Goal: Task Accomplishment & Management: Use online tool/utility

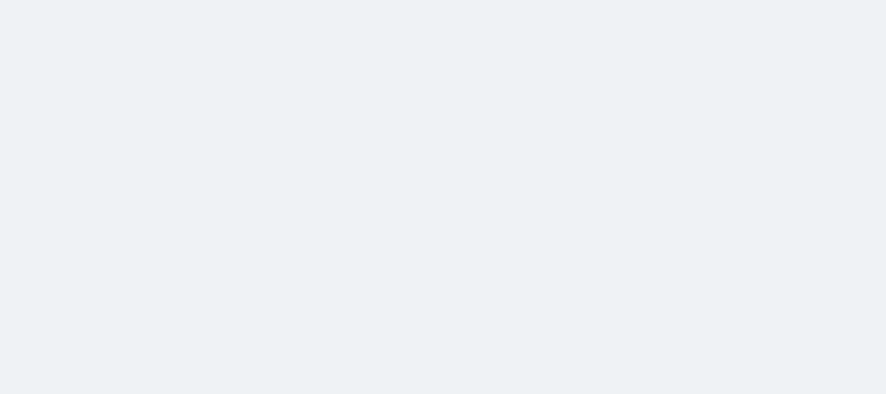
click at [365, 0] on html at bounding box center [443, 0] width 886 height 0
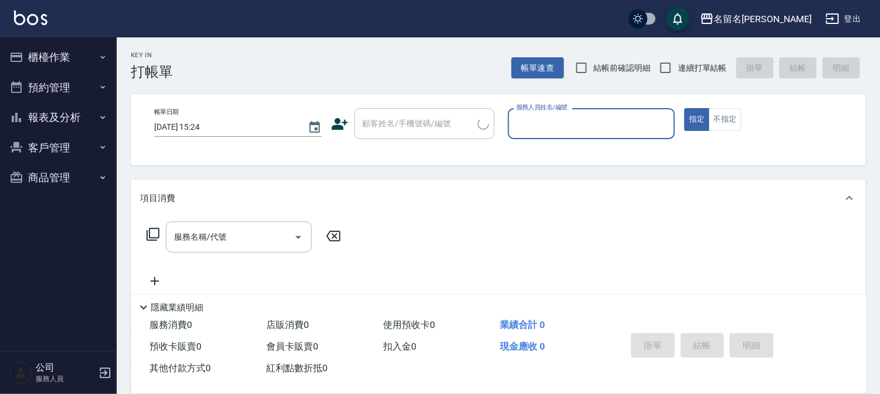
click at [50, 55] on button "櫃檯作業" at bounding box center [58, 57] width 107 height 30
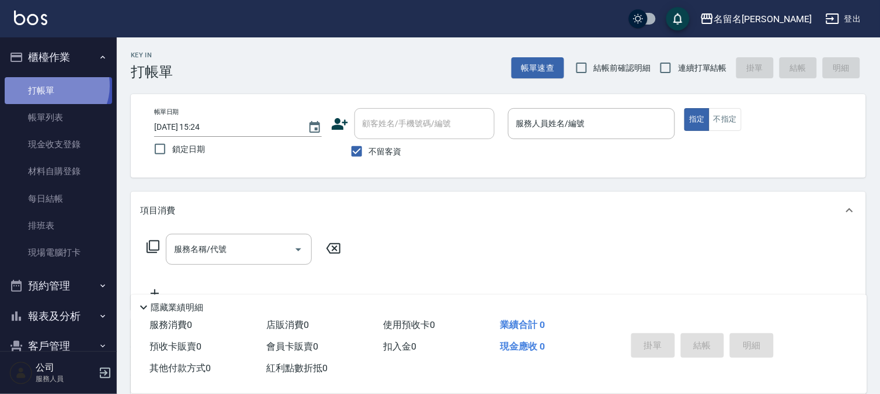
click at [53, 85] on link "打帳單" at bounding box center [58, 90] width 107 height 27
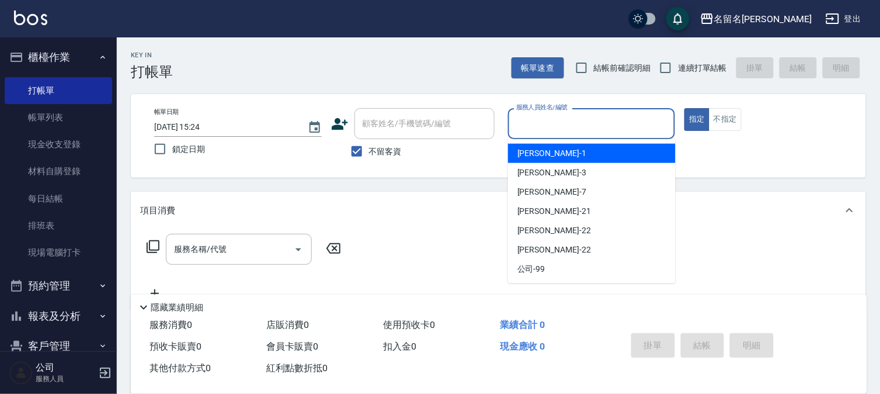
click at [553, 127] on input "服務人員姓名/編號" at bounding box center [591, 123] width 157 height 20
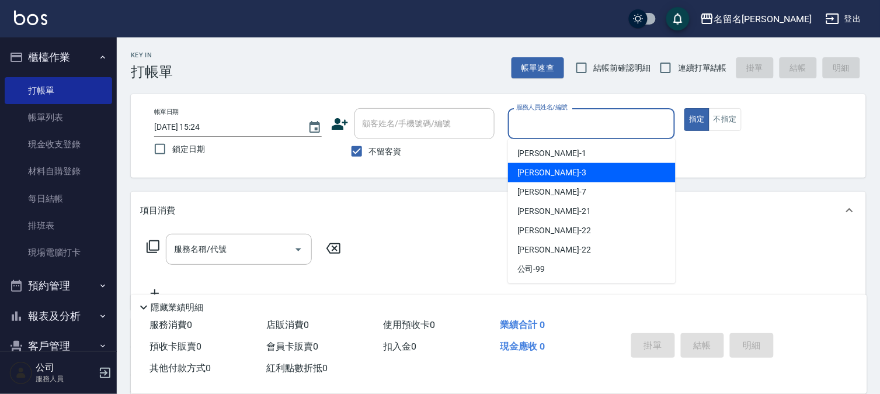
click at [536, 172] on span "[PERSON_NAME]-3" at bounding box center [551, 172] width 69 height 12
type input "[PERSON_NAME]-3"
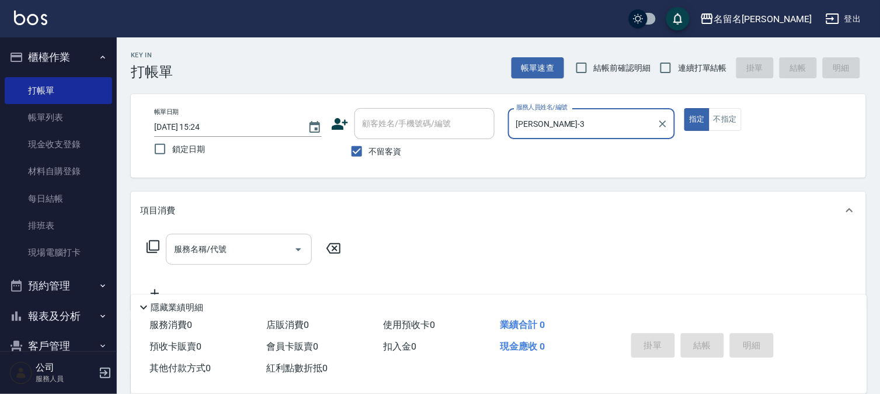
click at [193, 237] on div "服務名稱/代號" at bounding box center [239, 249] width 146 height 31
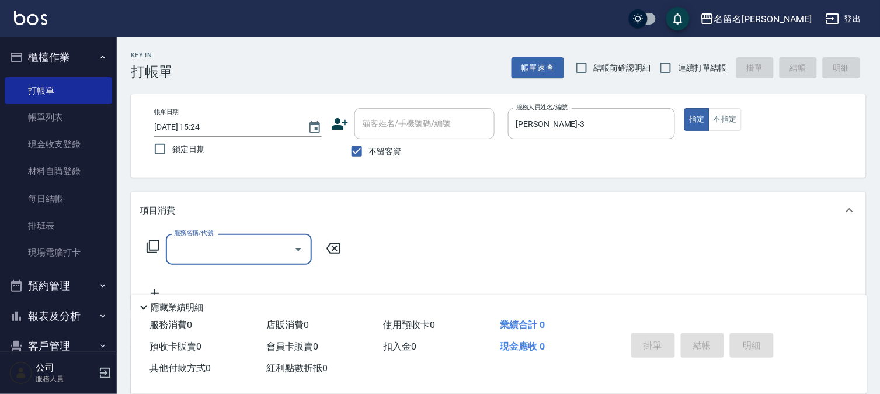
click at [189, 253] on input "服務名稱/代號" at bounding box center [230, 249] width 118 height 20
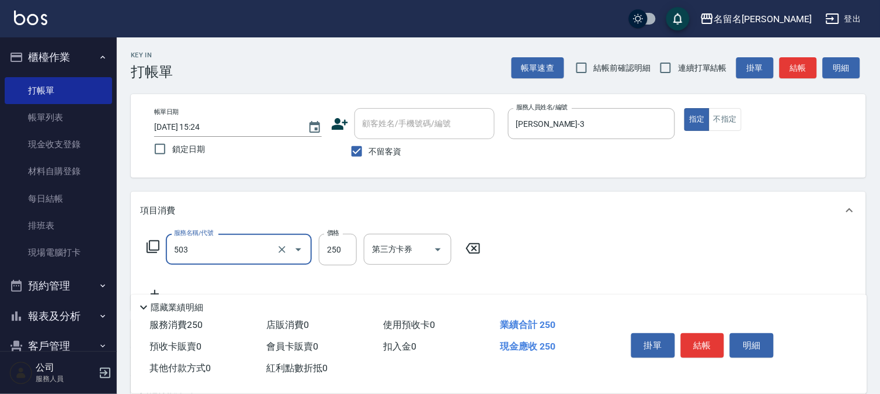
type input "指定洗髮(503)"
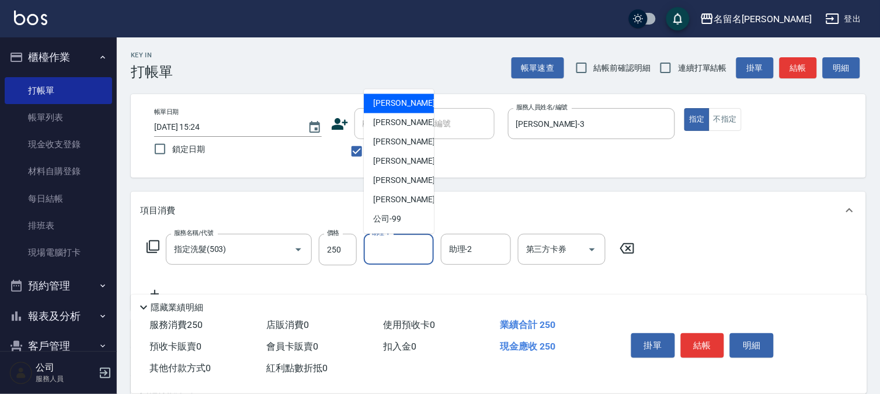
click at [390, 253] on input "助理-1" at bounding box center [399, 249] width 60 height 20
click at [397, 124] on span "[PERSON_NAME]-3" at bounding box center [407, 123] width 69 height 12
type input "[PERSON_NAME]-3"
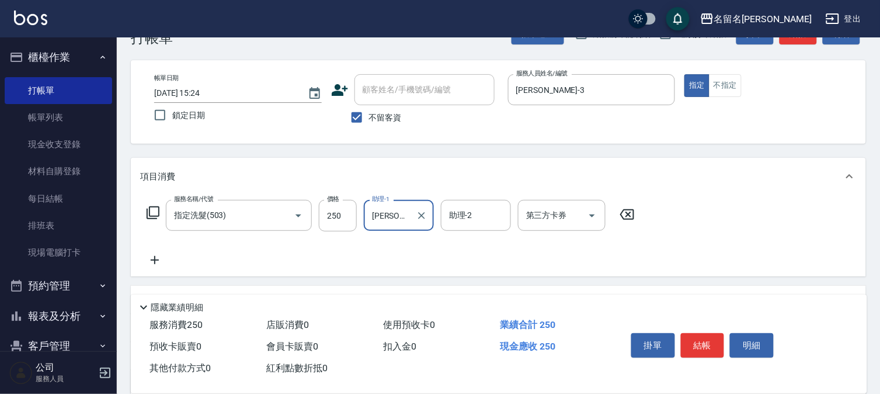
scroll to position [65, 0]
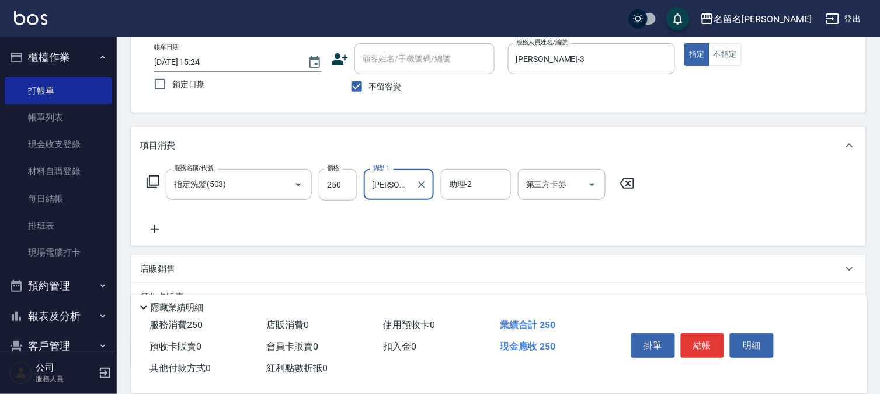
click at [155, 228] on icon at bounding box center [155, 229] width 8 height 8
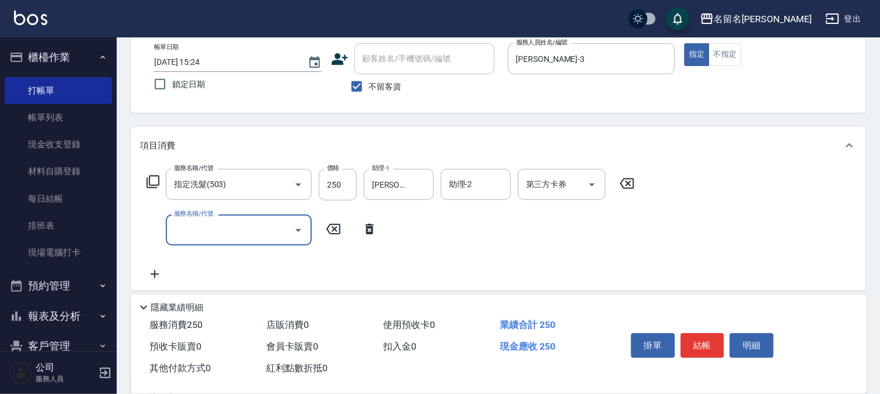
click at [190, 231] on input "服務名稱/代號" at bounding box center [230, 230] width 118 height 20
type input "頭皮養護A(527)"
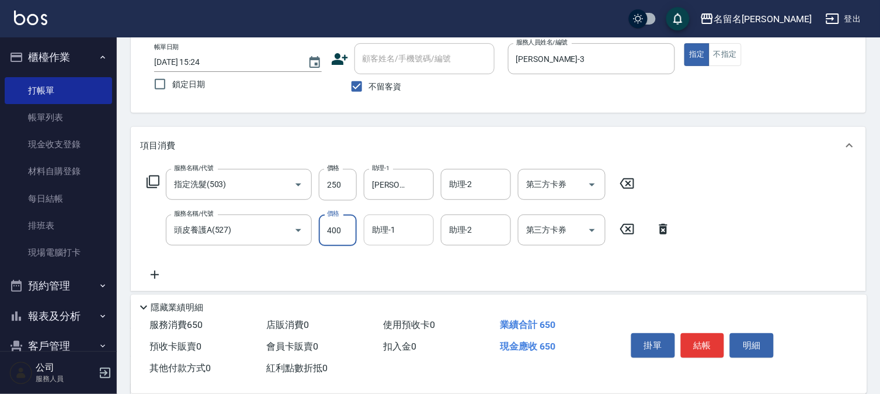
type input "400"
click at [391, 234] on input "助理-1" at bounding box center [399, 230] width 60 height 20
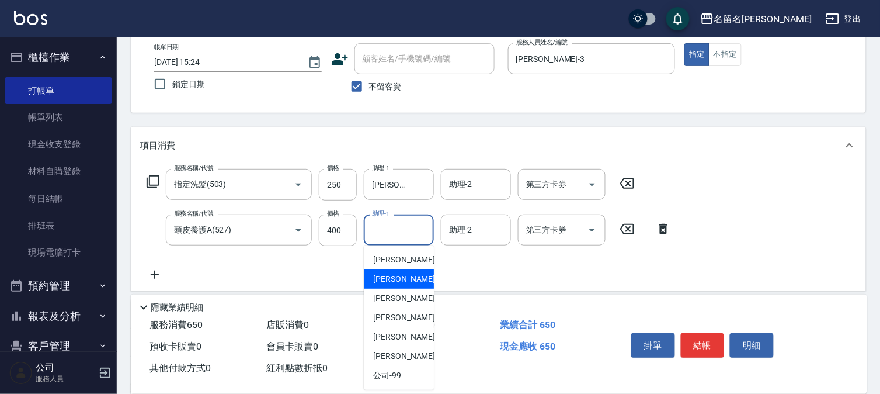
click at [388, 272] on div "[PERSON_NAME]-3" at bounding box center [399, 278] width 70 height 19
type input "[PERSON_NAME]-3"
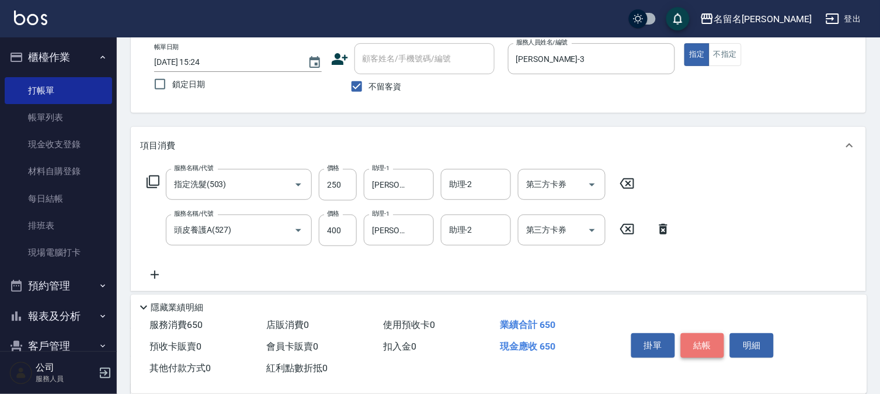
click at [702, 346] on button "結帳" at bounding box center [703, 345] width 44 height 25
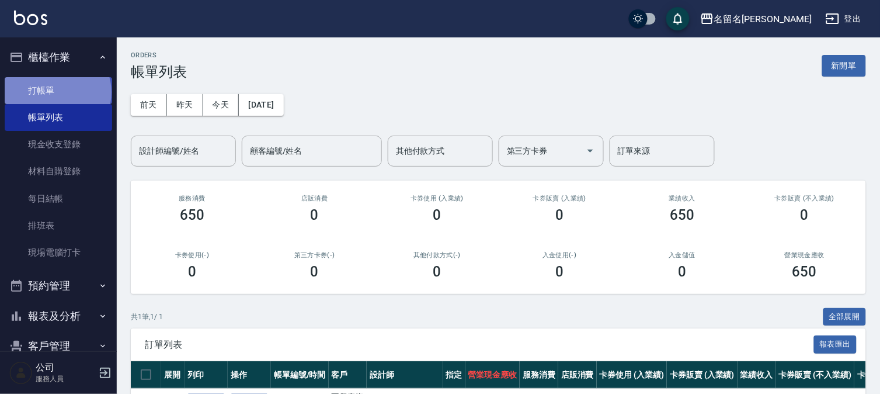
click at [57, 92] on link "打帳單" at bounding box center [58, 90] width 107 height 27
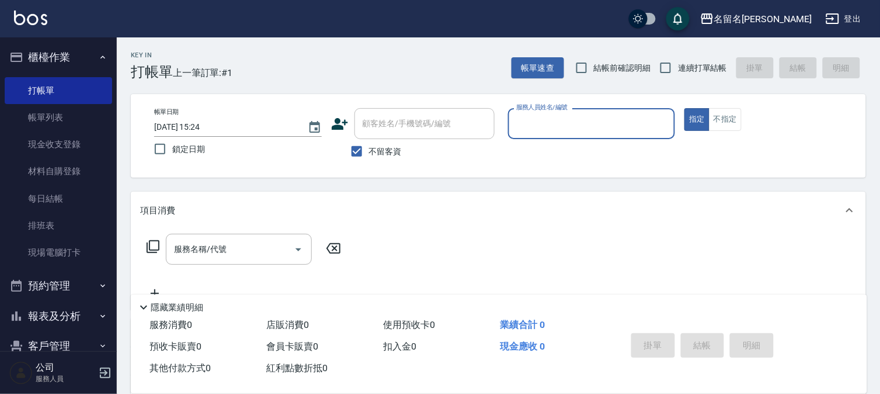
drag, startPoint x: 564, startPoint y: 127, endPoint x: 566, endPoint y: 133, distance: 7.1
click at [565, 131] on input "服務人員姓名/編號" at bounding box center [591, 123] width 157 height 20
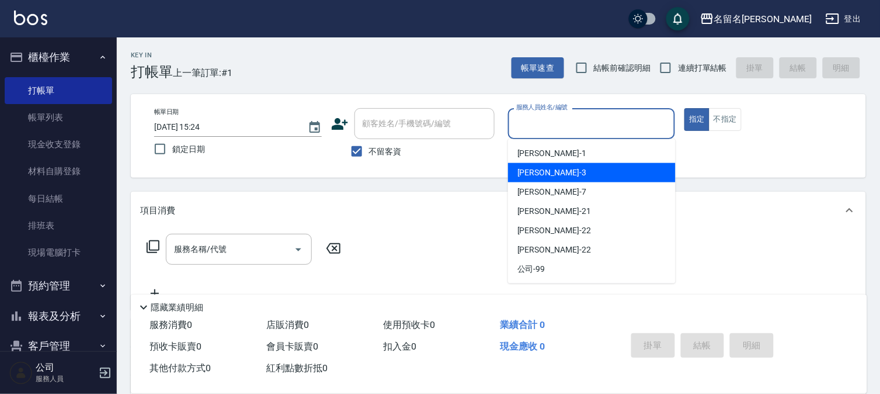
click at [557, 168] on div "[PERSON_NAME]-3" at bounding box center [592, 172] width 168 height 19
type input "[PERSON_NAME]-3"
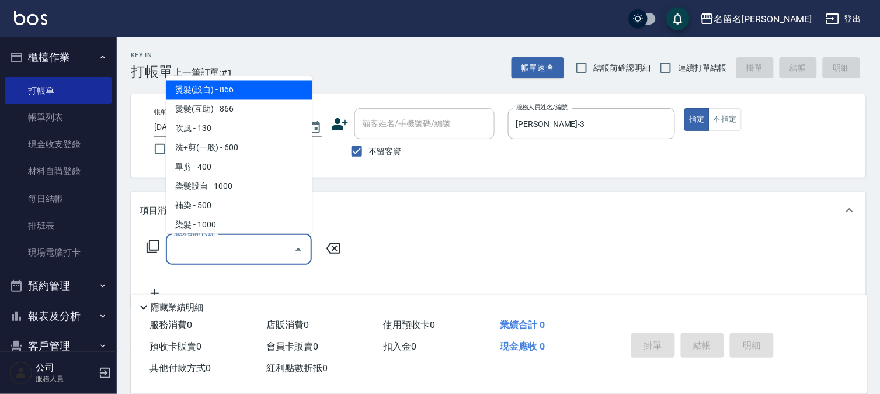
click at [186, 244] on input "服務名稱/代號" at bounding box center [230, 249] width 118 height 20
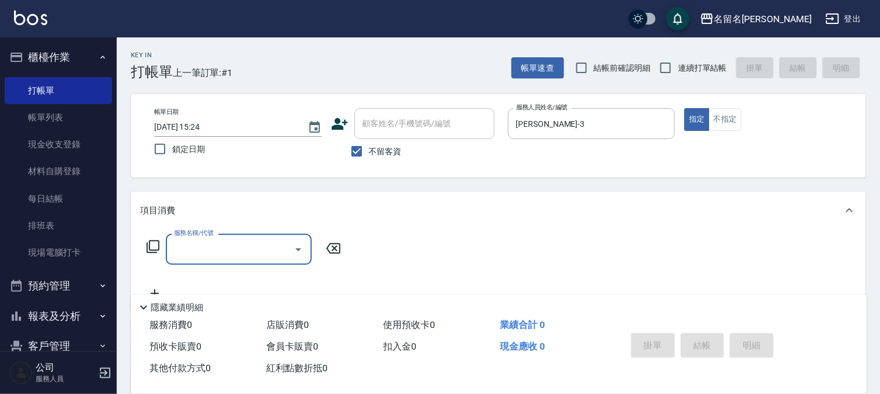
click at [185, 255] on input "服務名稱/代號" at bounding box center [230, 249] width 118 height 20
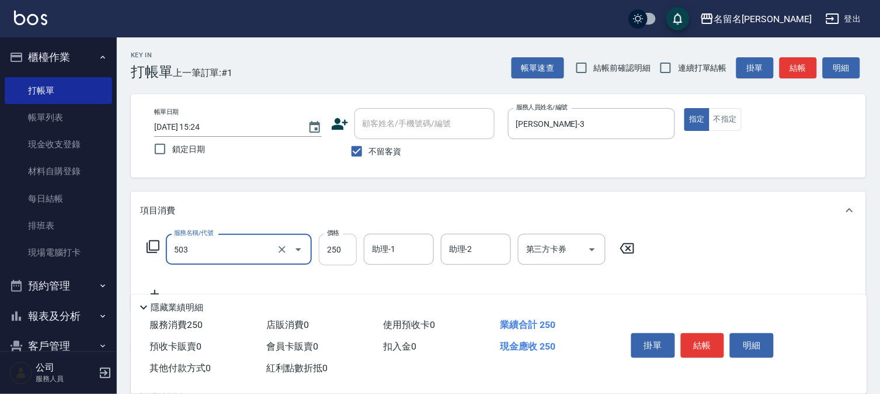
type input "指定洗髮(503)"
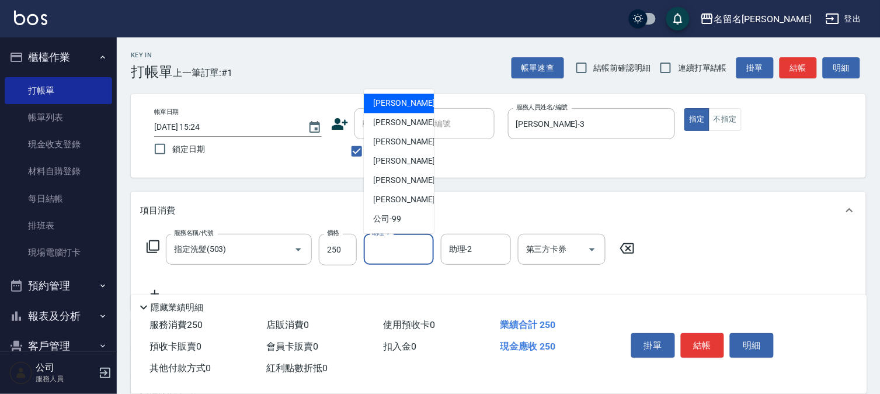
click at [399, 248] on input "助理-1" at bounding box center [399, 249] width 60 height 20
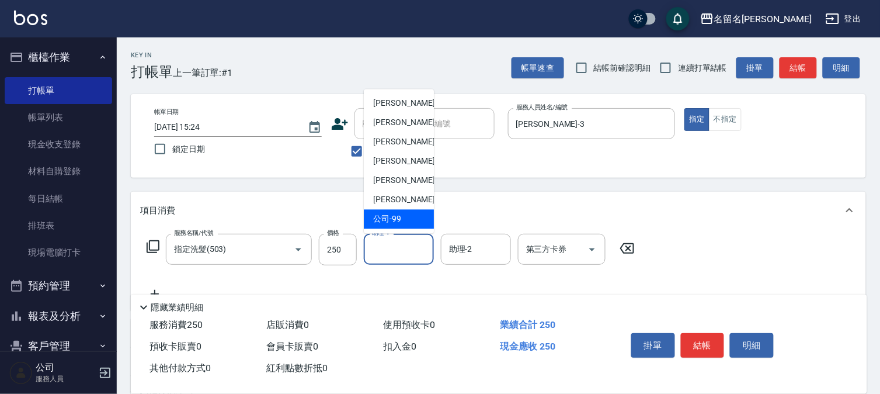
click at [402, 216] on div "公司 -99" at bounding box center [399, 219] width 70 height 19
type input "公司-99"
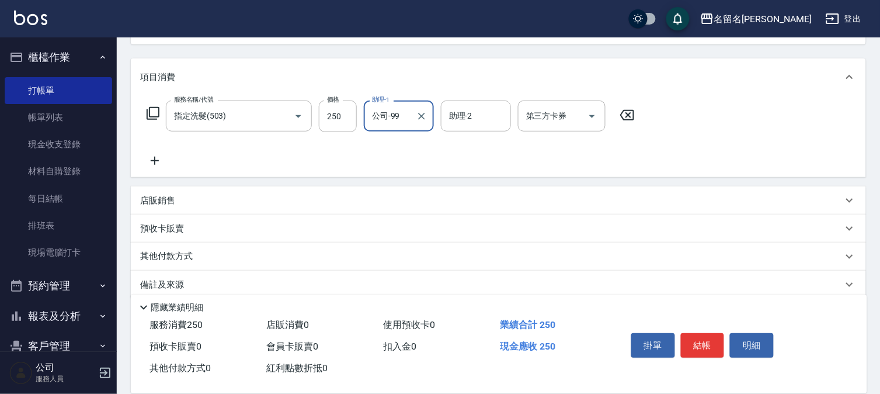
scroll to position [148, 0]
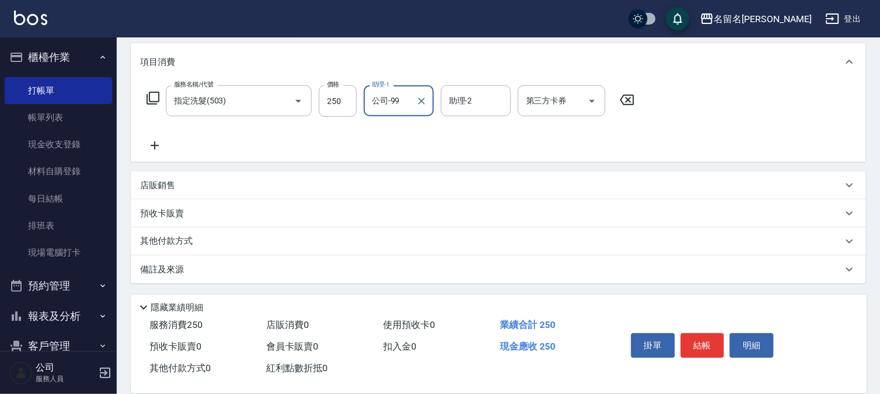
click at [156, 141] on icon at bounding box center [154, 145] width 29 height 14
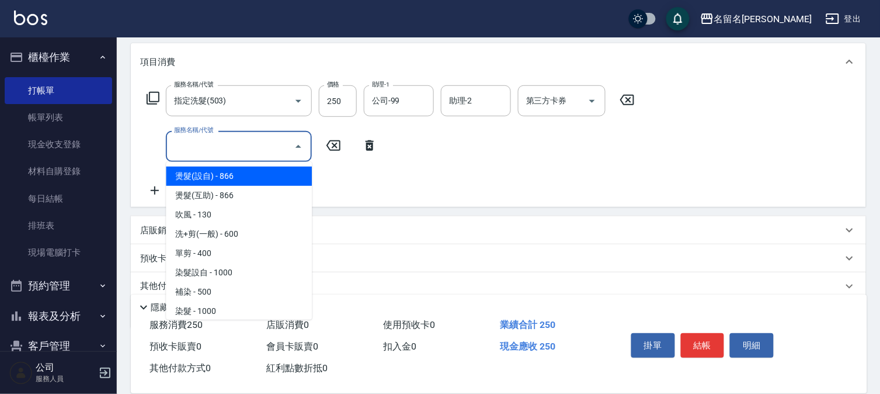
click at [180, 149] on input "服務名稱/代號" at bounding box center [230, 146] width 118 height 20
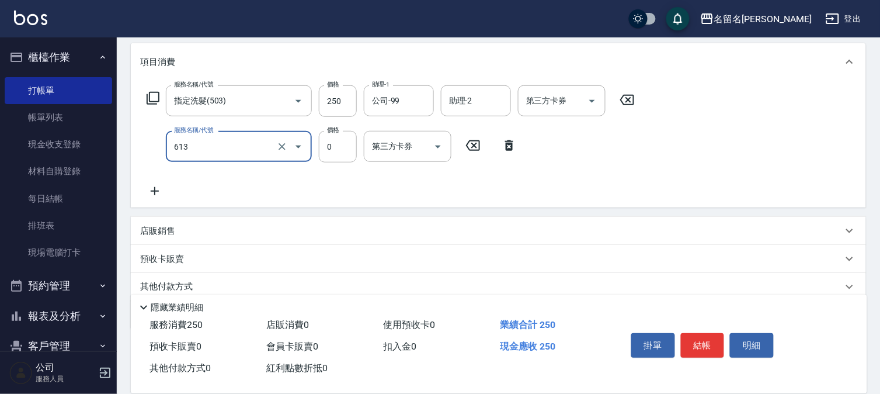
type input "免費雪恆護髮(613)"
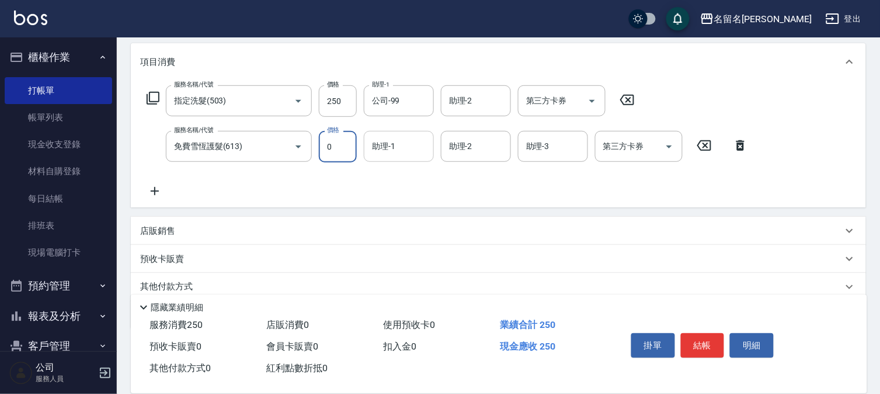
click at [385, 152] on input "助理-1" at bounding box center [399, 146] width 60 height 20
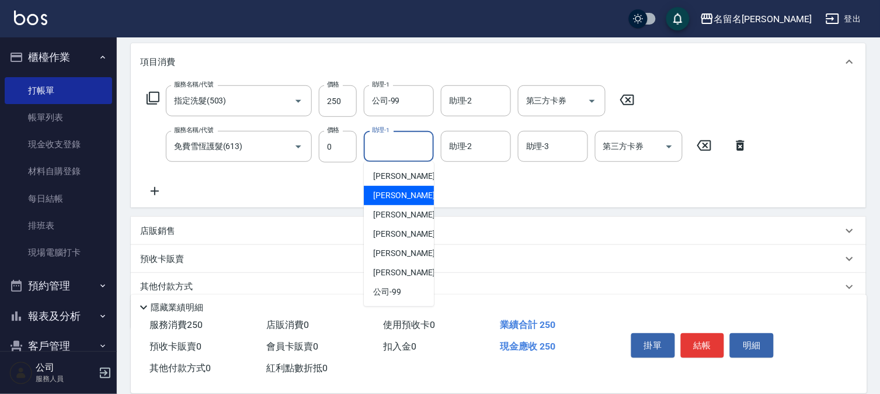
click at [394, 190] on span "[PERSON_NAME]-3" at bounding box center [407, 195] width 69 height 12
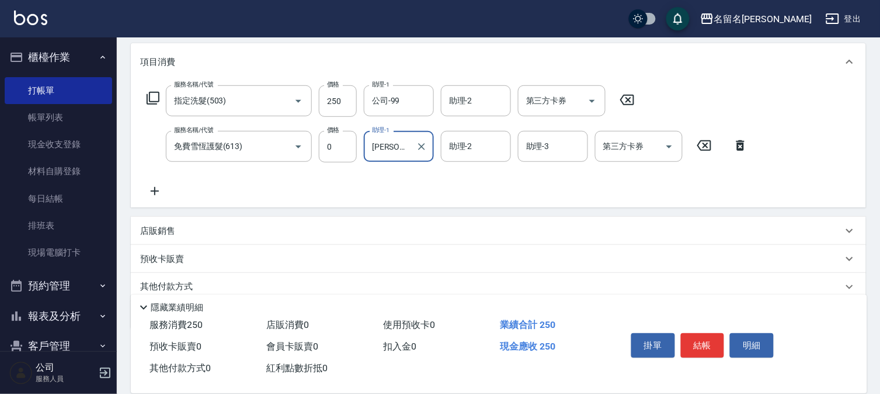
type input "[PERSON_NAME]-3"
click at [693, 334] on button "結帳" at bounding box center [703, 345] width 44 height 25
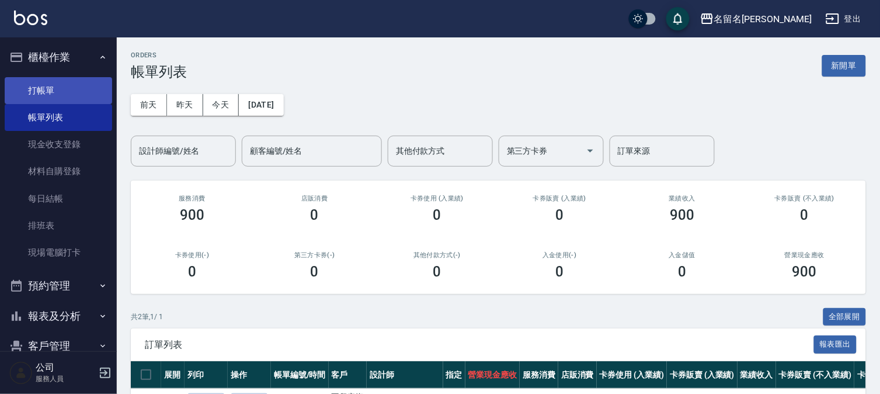
click at [44, 86] on link "打帳單" at bounding box center [58, 90] width 107 height 27
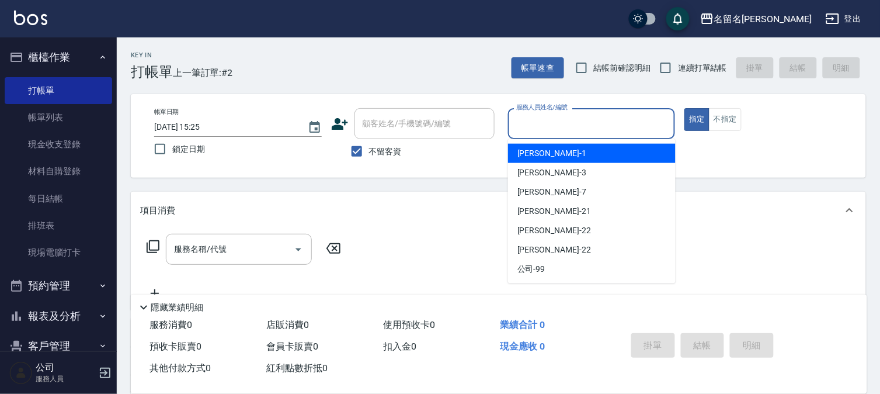
click at [561, 127] on input "服務人員姓名/編號" at bounding box center [591, 123] width 157 height 20
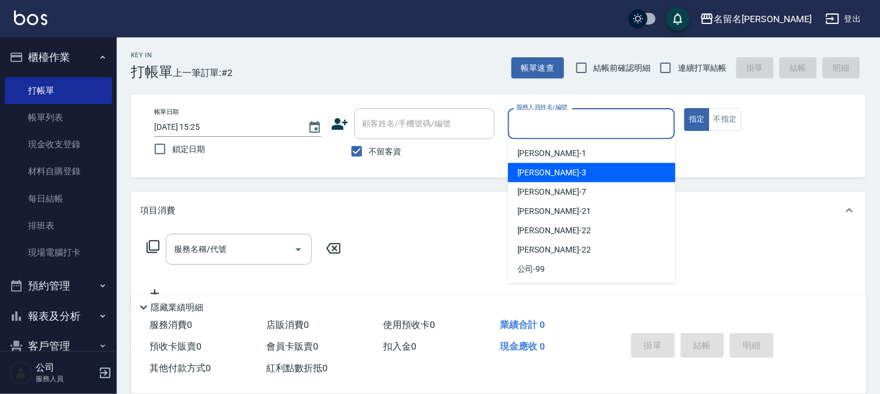
drag, startPoint x: 543, startPoint y: 168, endPoint x: 251, endPoint y: 182, distance: 292.4
click at [535, 168] on span "[PERSON_NAME]-3" at bounding box center [551, 172] width 69 height 12
type input "[PERSON_NAME]-3"
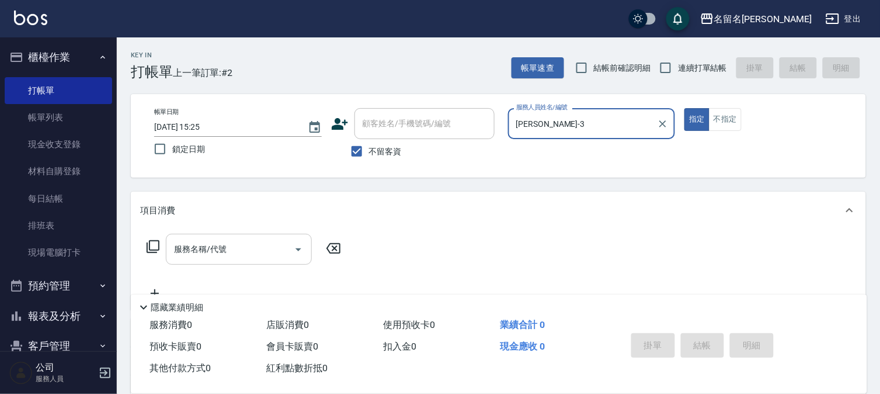
click at [210, 245] on input "服務名稱/代號" at bounding box center [230, 249] width 118 height 20
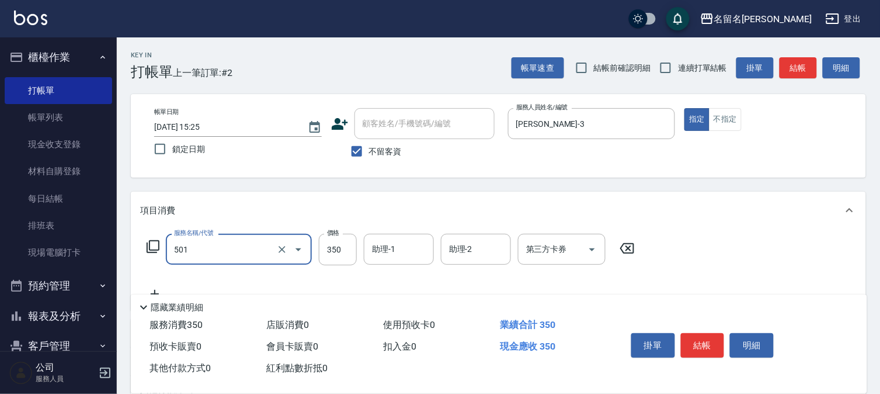
type input "P.S洗髮(501)"
type input "300"
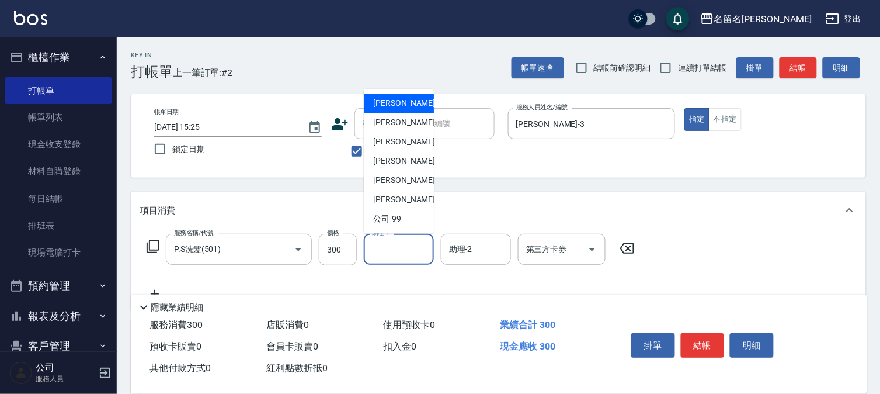
click at [399, 252] on input "助理-1" at bounding box center [399, 249] width 60 height 20
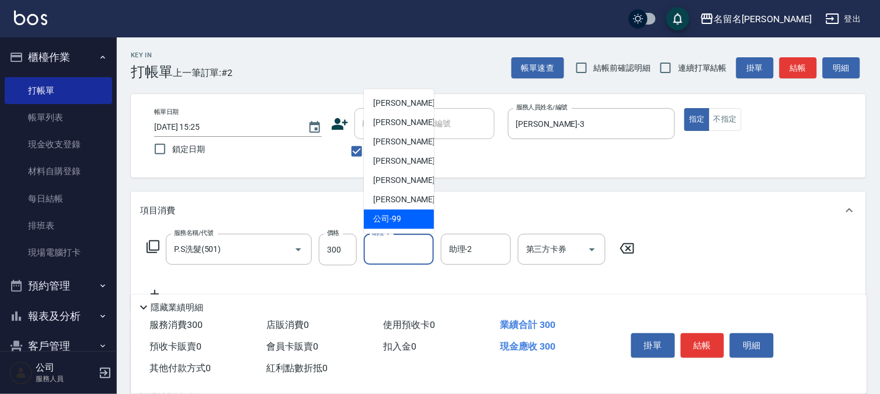
click at [405, 217] on div "公司 -99" at bounding box center [399, 219] width 70 height 19
type input "公司-99"
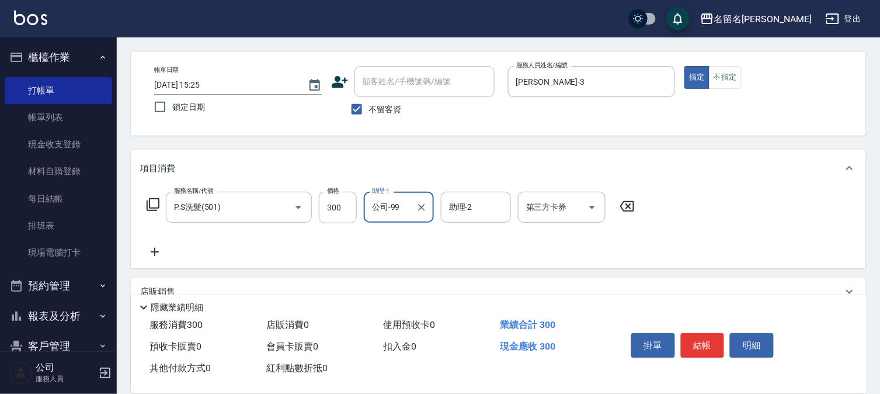
scroll to position [65, 0]
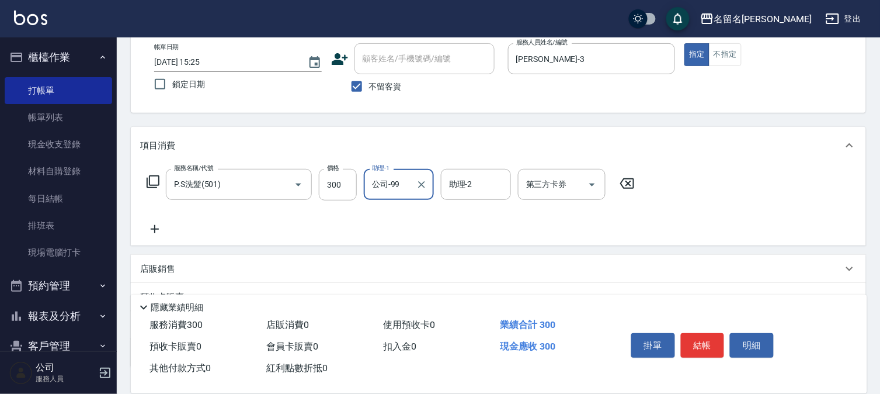
drag, startPoint x: 158, startPoint y: 225, endPoint x: 164, endPoint y: 225, distance: 5.9
click at [164, 225] on icon at bounding box center [154, 229] width 29 height 14
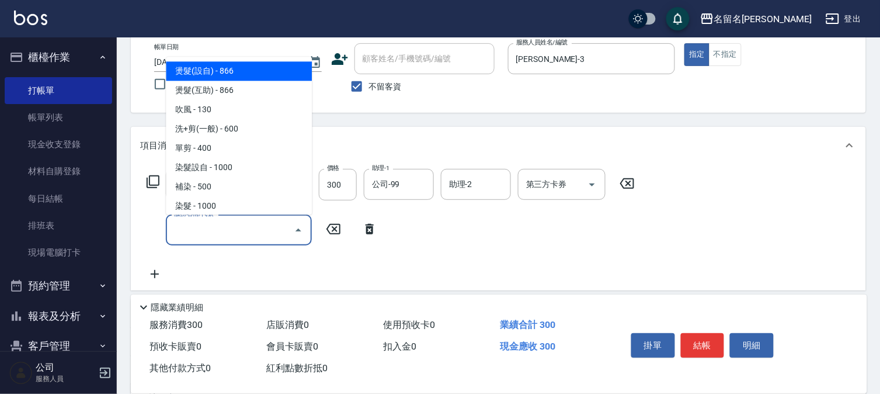
click at [194, 232] on input "服務名稱/代號" at bounding box center [230, 230] width 118 height 20
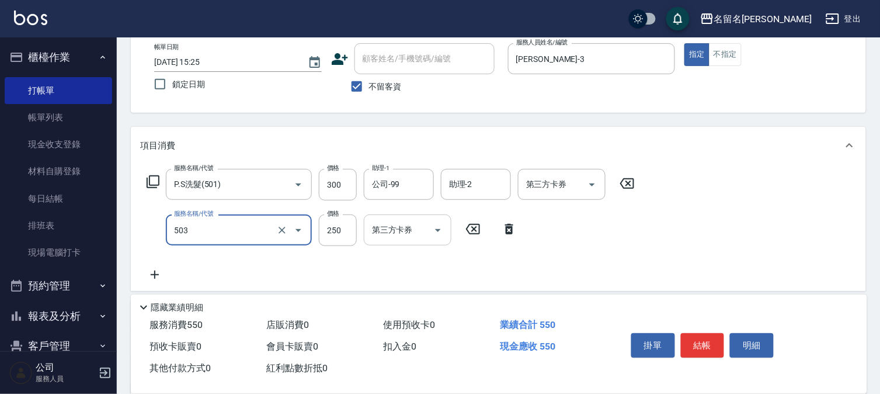
type input "指定洗髮(503)"
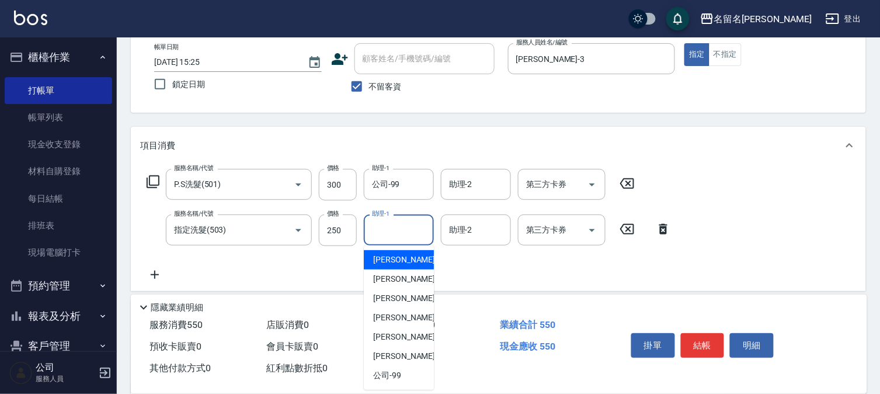
click at [402, 230] on input "助理-1" at bounding box center [399, 230] width 60 height 20
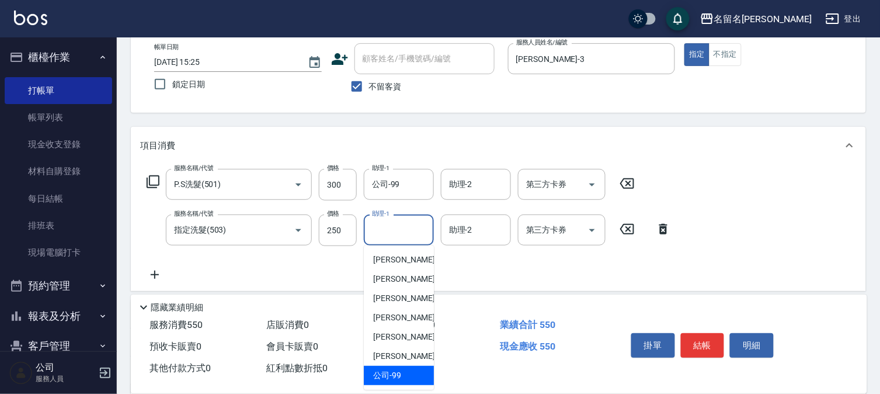
click at [408, 372] on div "公司 -99" at bounding box center [399, 375] width 70 height 19
type input "公司-99"
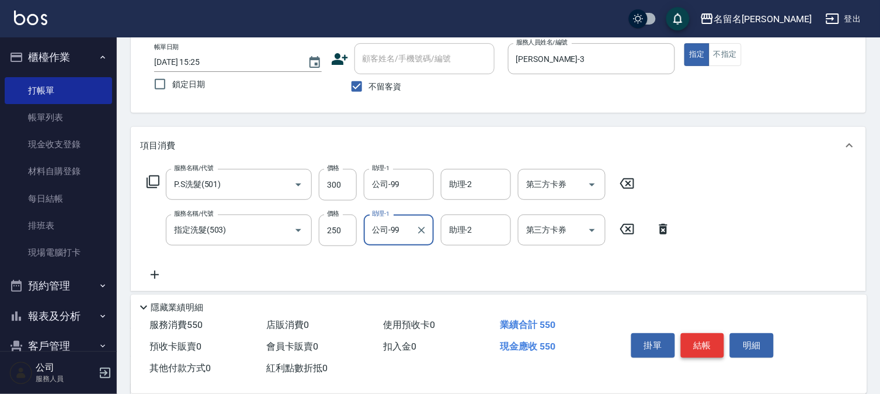
click at [701, 339] on button "結帳" at bounding box center [703, 345] width 44 height 25
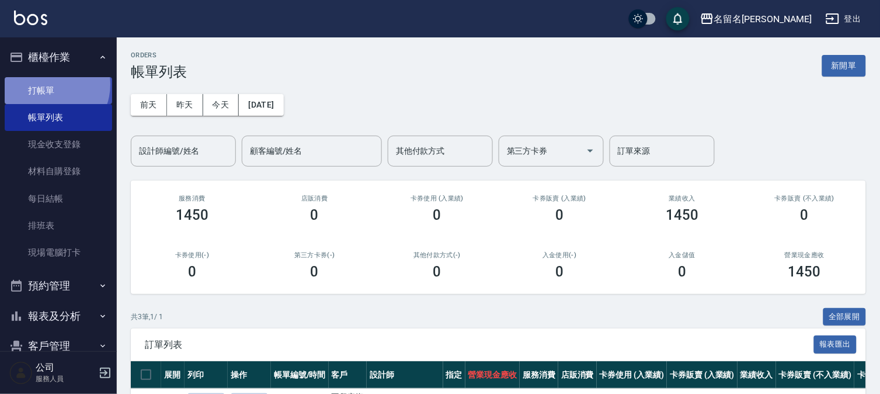
click at [47, 84] on link "打帳單" at bounding box center [58, 90] width 107 height 27
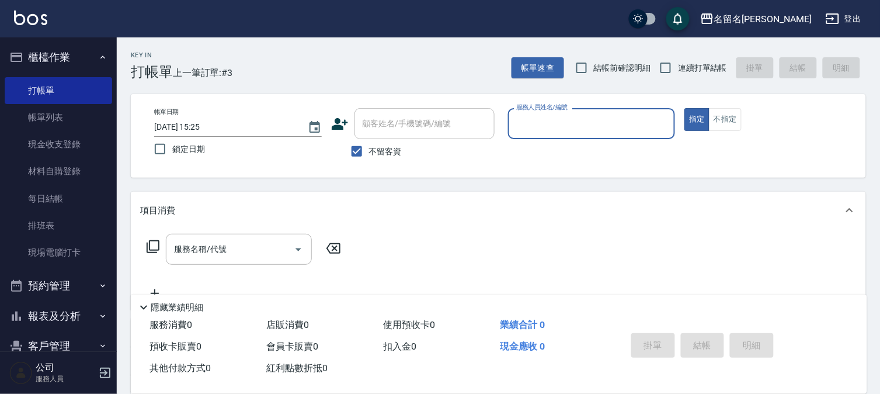
click at [579, 125] on input "服務人員姓名/編號" at bounding box center [591, 123] width 157 height 20
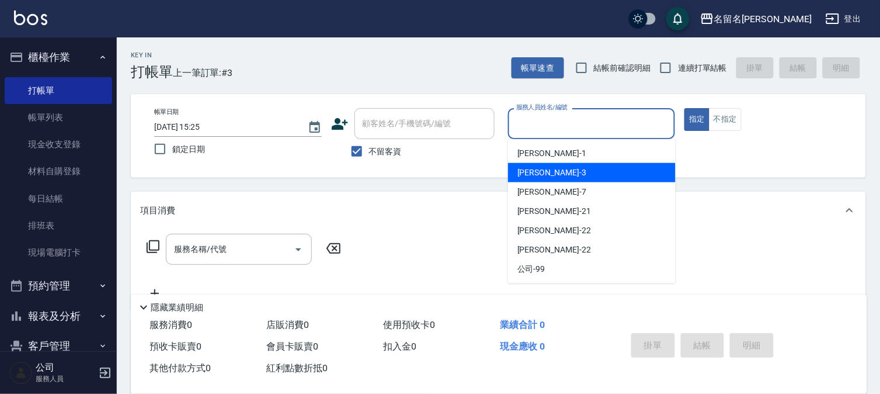
click at [568, 168] on div "[PERSON_NAME]-3" at bounding box center [592, 172] width 168 height 19
type input "[PERSON_NAME]-3"
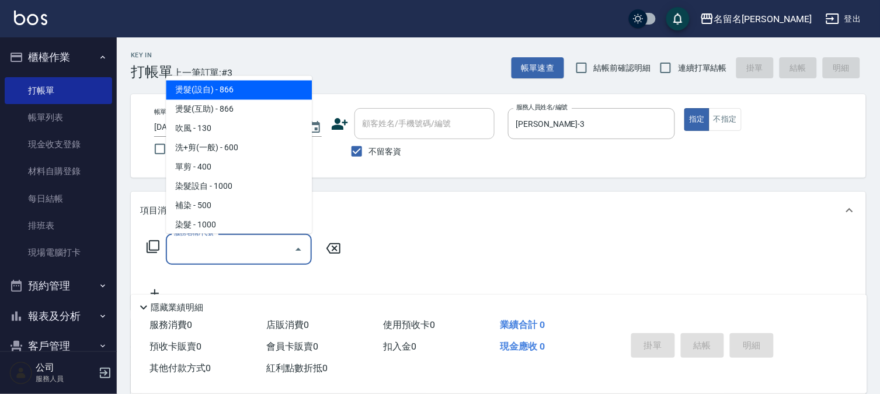
click at [211, 252] on input "服務名稱/代號" at bounding box center [230, 249] width 118 height 20
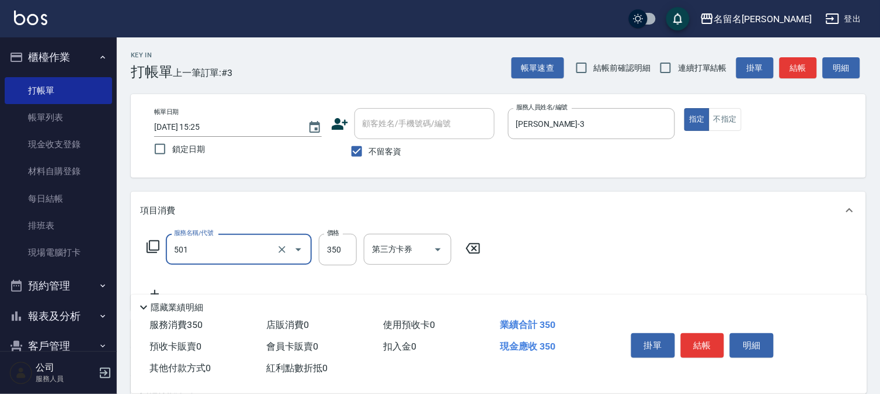
type input "P.S洗髮(501)"
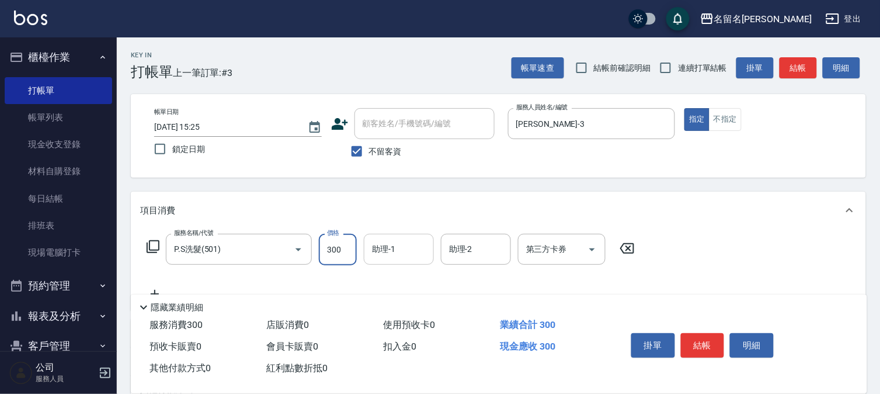
type input "300"
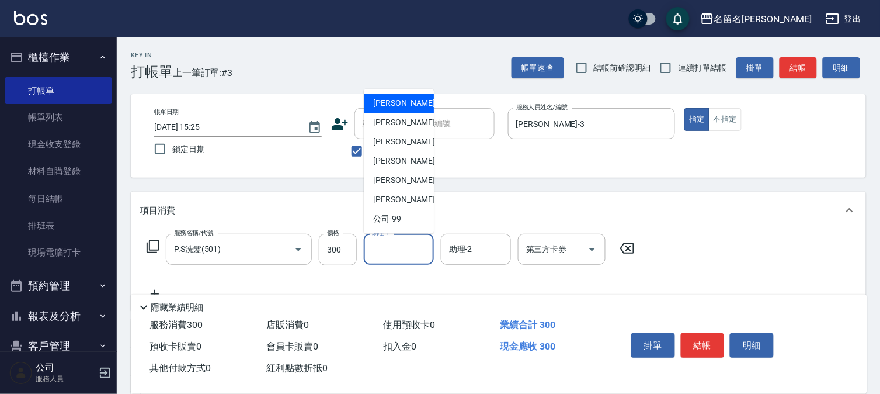
click at [404, 246] on input "助理-1" at bounding box center [399, 249] width 60 height 20
click at [409, 121] on div "[PERSON_NAME]-3" at bounding box center [399, 122] width 70 height 19
type input "[PERSON_NAME]-3"
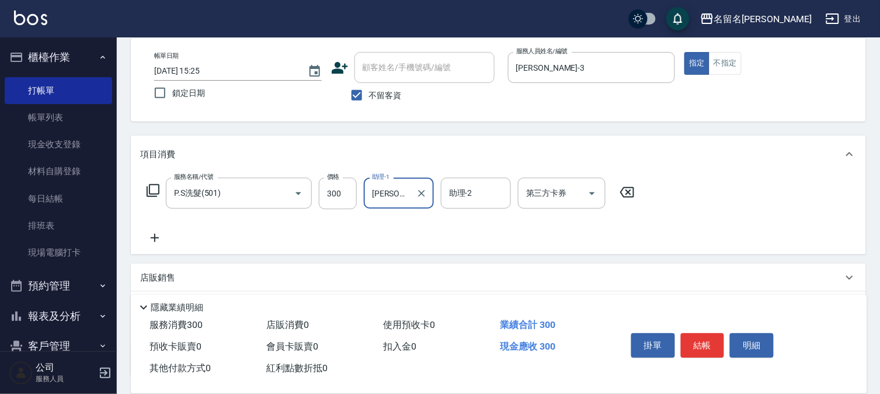
scroll to position [130, 0]
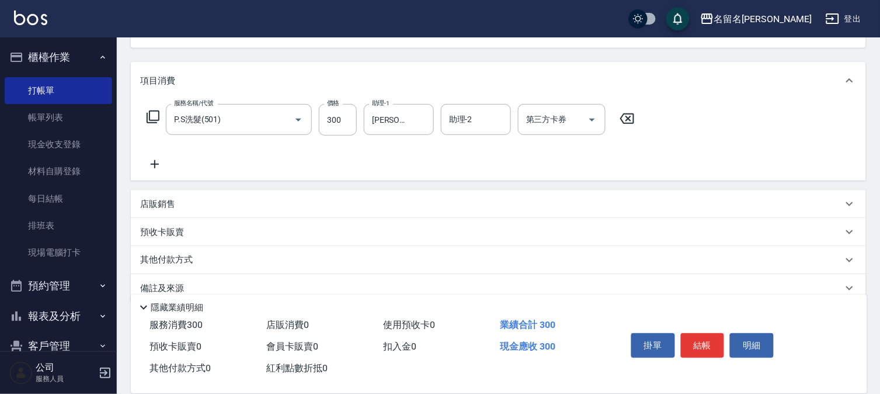
click at [160, 162] on icon at bounding box center [154, 164] width 29 height 14
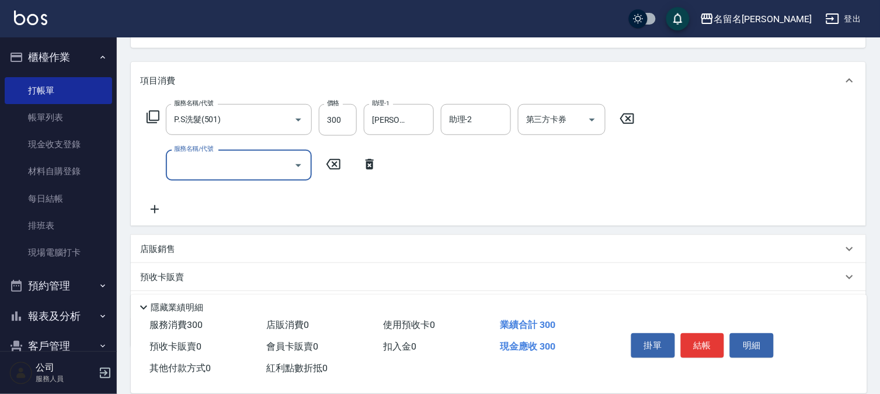
click at [200, 167] on input "服務名稱/代號" at bounding box center [230, 165] width 118 height 20
type input "指定洗髮(503)"
click at [253, 158] on input "指定洗髮(503)" at bounding box center [222, 165] width 103 height 20
type input "P.S洗髮(501)"
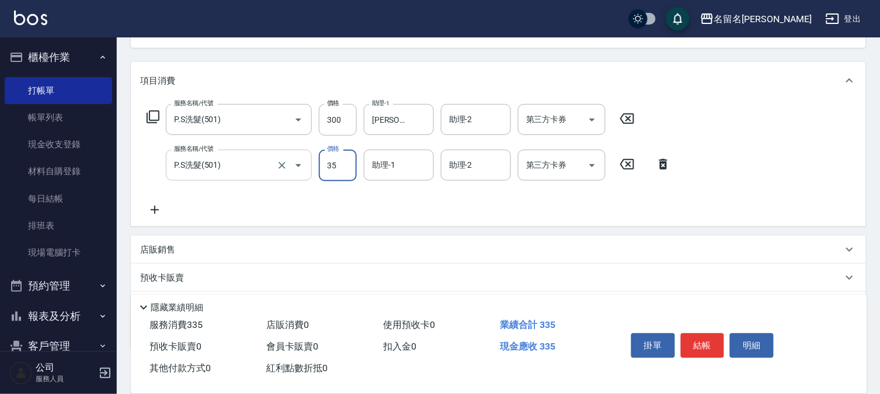
type input "350"
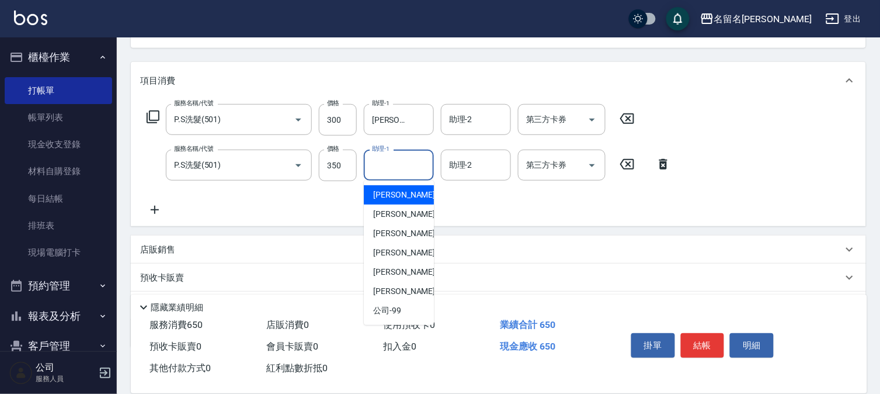
click at [370, 161] on input "助理-1" at bounding box center [399, 165] width 60 height 20
click at [413, 210] on div "[PERSON_NAME]-3" at bounding box center [399, 213] width 70 height 19
type input "[PERSON_NAME]-3"
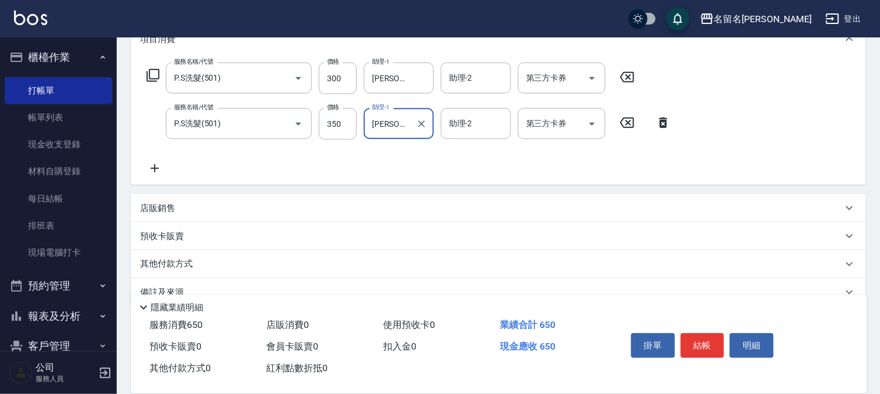
scroll to position [194, 0]
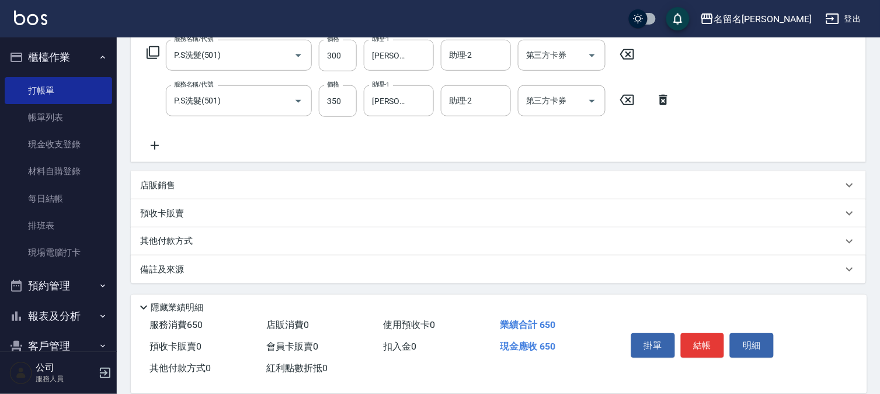
click at [155, 187] on p "店販銷售" at bounding box center [157, 185] width 35 height 12
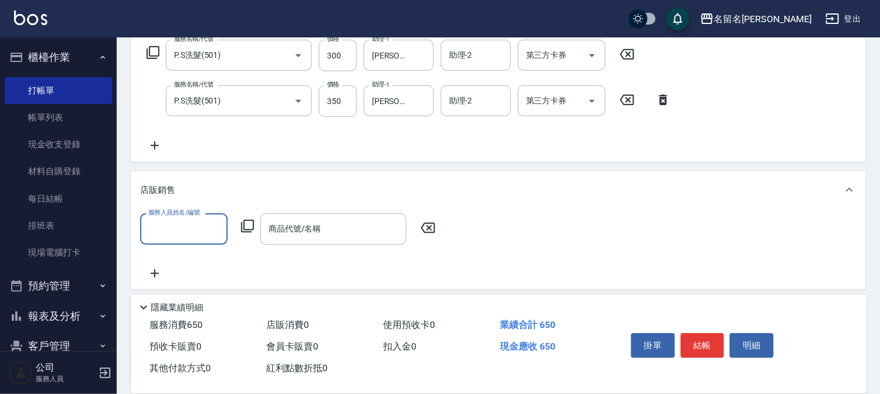
scroll to position [0, 0]
click at [204, 225] on input "服務人員姓名/編號" at bounding box center [183, 228] width 77 height 20
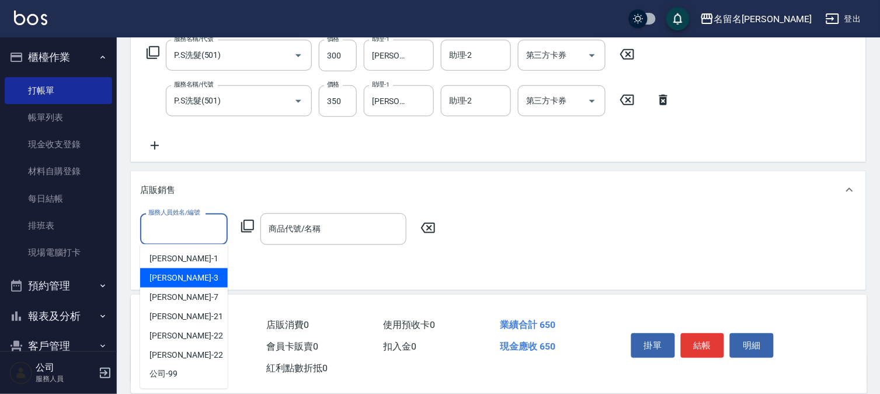
click at [191, 276] on div "[PERSON_NAME]-3" at bounding box center [184, 277] width 88 height 19
type input "[PERSON_NAME]-3"
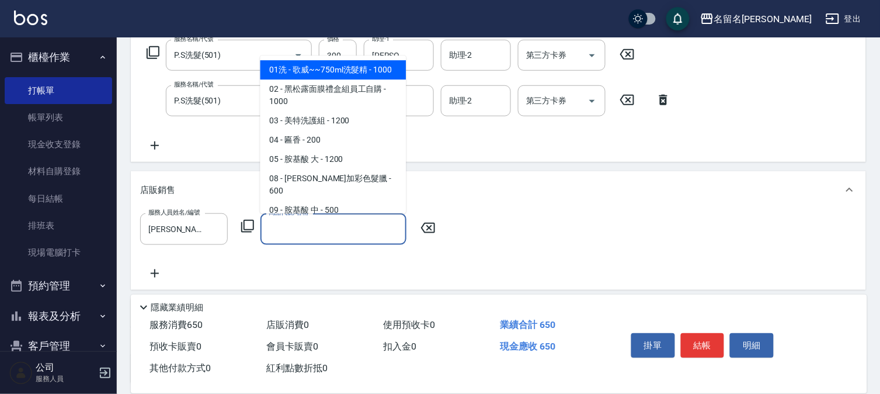
click at [305, 224] on div "商品代號/名稱 商品代號/名稱" at bounding box center [333, 228] width 146 height 31
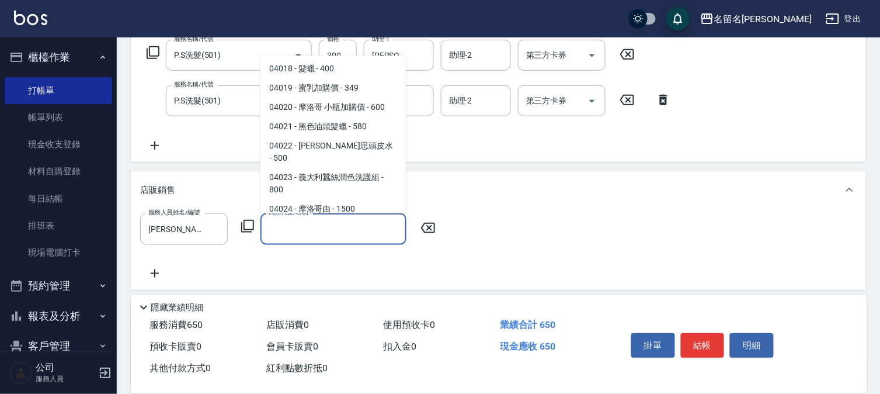
scroll to position [778, 0]
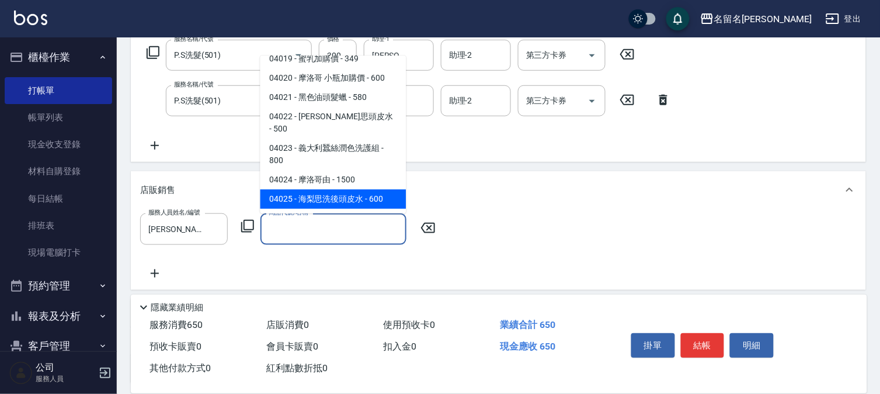
drag, startPoint x: 392, startPoint y: 112, endPoint x: 352, endPoint y: 209, distance: 104.8
drag, startPoint x: 352, startPoint y: 209, endPoint x: 342, endPoint y: 207, distance: 10.7
click at [342, 207] on span "04025 - 海梨思洗後頭皮水 - 600" at bounding box center [333, 199] width 146 height 19
type input "[PERSON_NAME]洗後頭皮水"
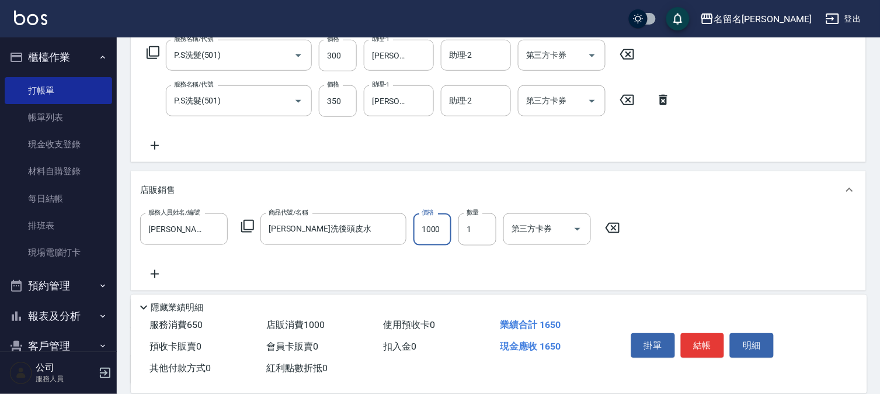
type input "1000"
click at [701, 339] on button "結帳" at bounding box center [703, 345] width 44 height 25
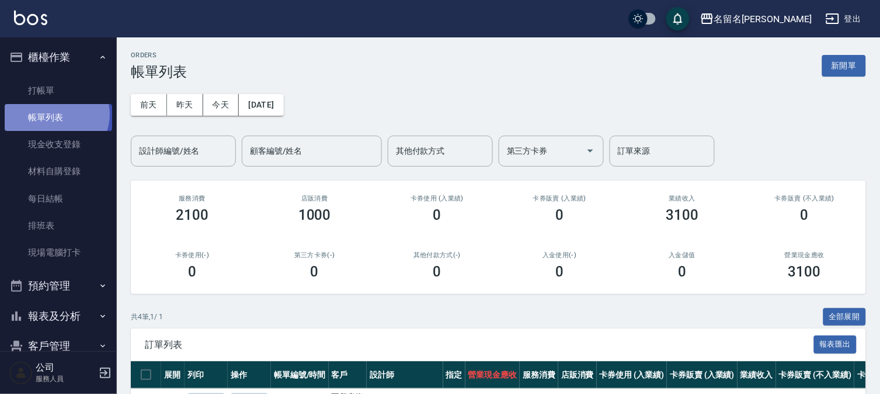
click at [55, 114] on link "帳單列表" at bounding box center [58, 117] width 107 height 27
click at [179, 147] on input "設計師編號/姓名" at bounding box center [183, 151] width 95 height 20
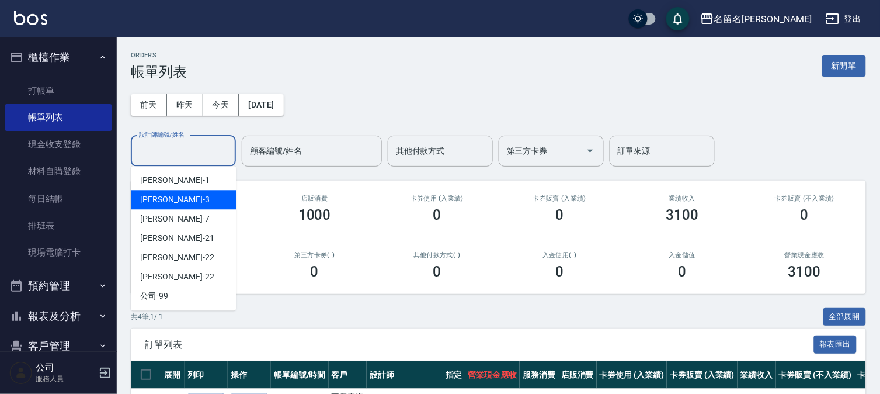
click at [179, 200] on div "[PERSON_NAME]-3" at bounding box center [183, 199] width 105 height 19
type input "[PERSON_NAME]-3"
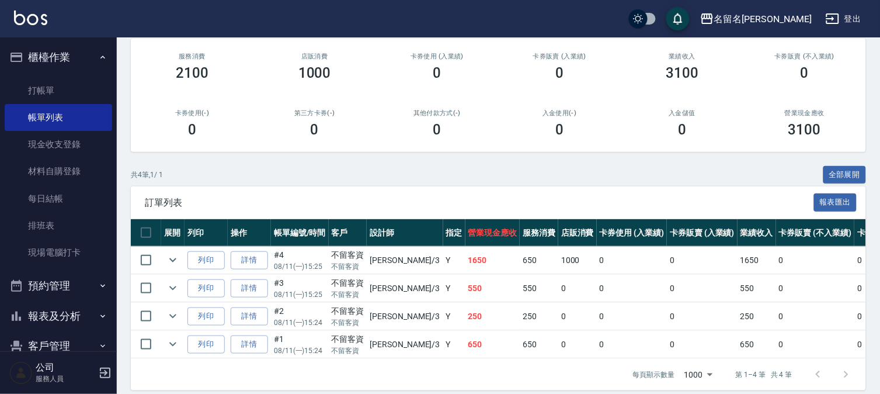
scroll to position [162, 0]
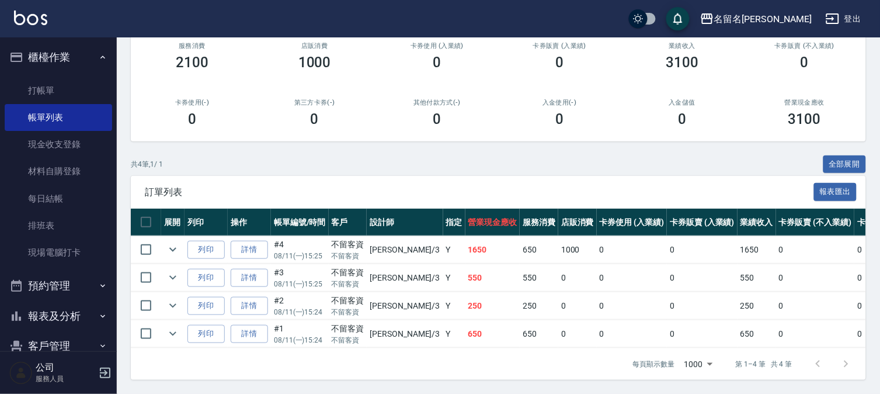
click at [79, 314] on button "報表及分析" at bounding box center [58, 316] width 107 height 30
click at [60, 340] on link "報表目錄" at bounding box center [58, 348] width 107 height 27
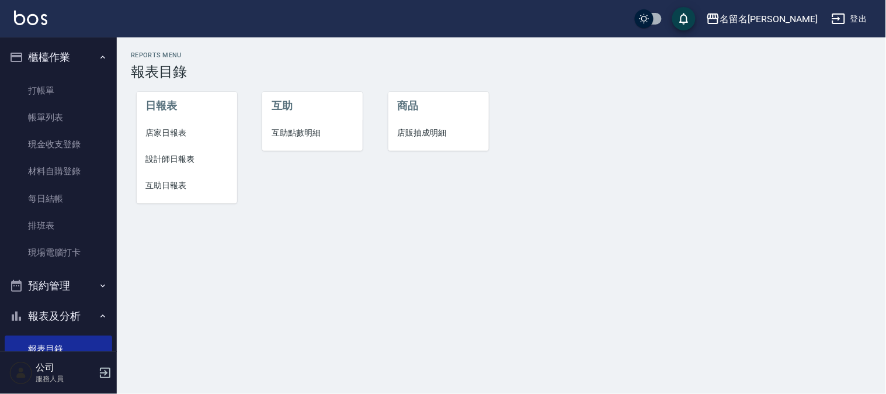
click at [183, 157] on span "設計師日報表" at bounding box center [187, 159] width 82 height 12
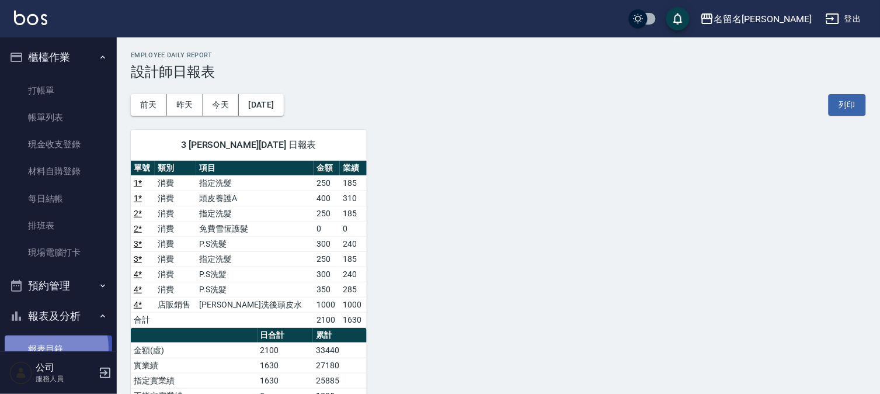
click at [45, 347] on link "報表目錄" at bounding box center [58, 348] width 107 height 27
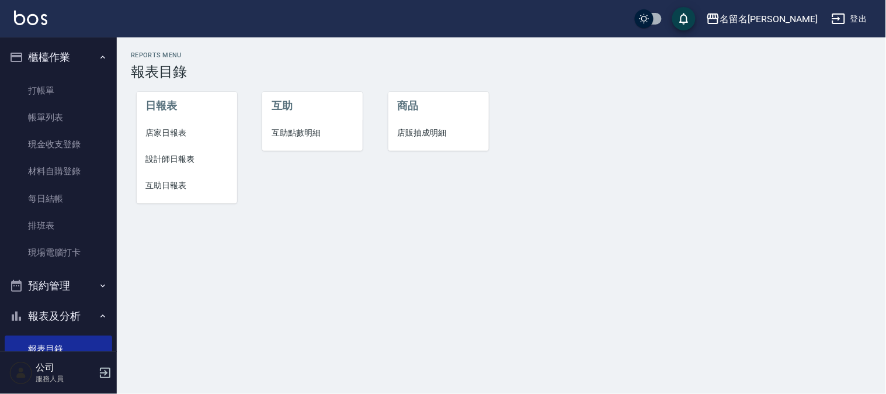
click at [166, 180] on span "互助日報表" at bounding box center [187, 185] width 82 height 12
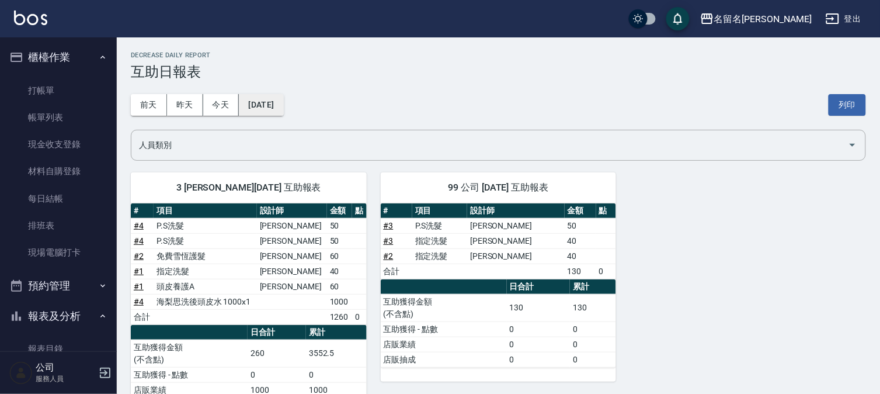
click at [272, 103] on button "[DATE]" at bounding box center [261, 105] width 44 height 22
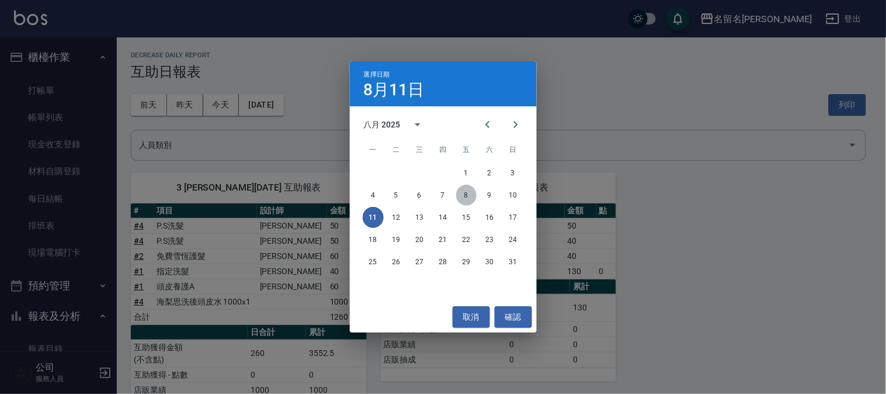
click at [466, 194] on button "8" at bounding box center [466, 195] width 21 height 21
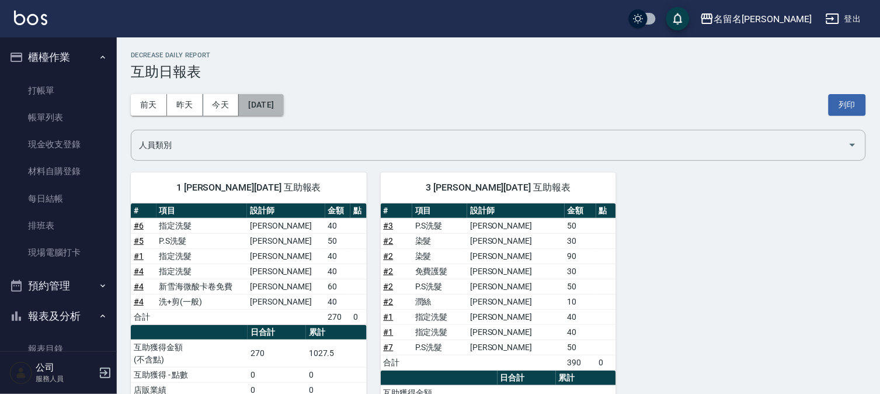
click at [283, 102] on button "[DATE]" at bounding box center [261, 105] width 44 height 22
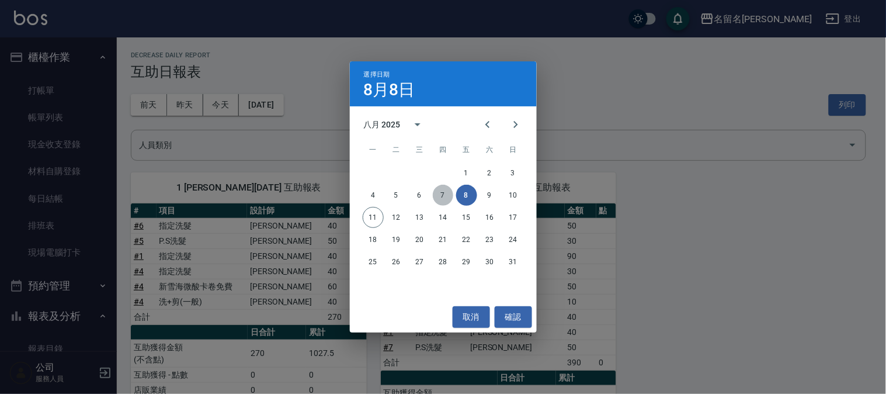
click at [440, 192] on button "7" at bounding box center [443, 195] width 21 height 21
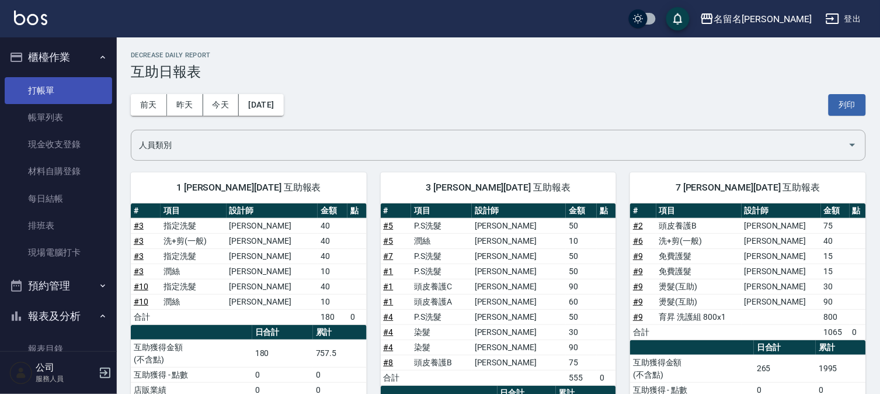
click at [45, 86] on link "打帳單" at bounding box center [58, 90] width 107 height 27
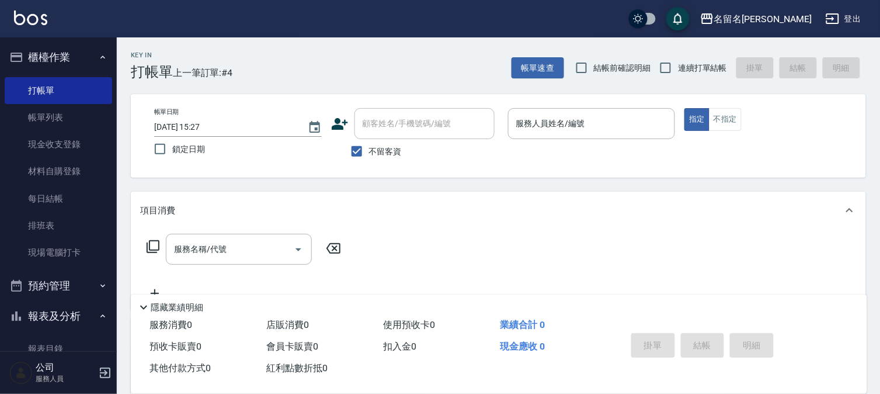
drag, startPoint x: 615, startPoint y: 206, endPoint x: 540, endPoint y: 205, distance: 74.8
click at [606, 206] on div "項目消費" at bounding box center [491, 210] width 703 height 12
click at [568, 127] on input "服務人員姓名/編號" at bounding box center [591, 123] width 157 height 20
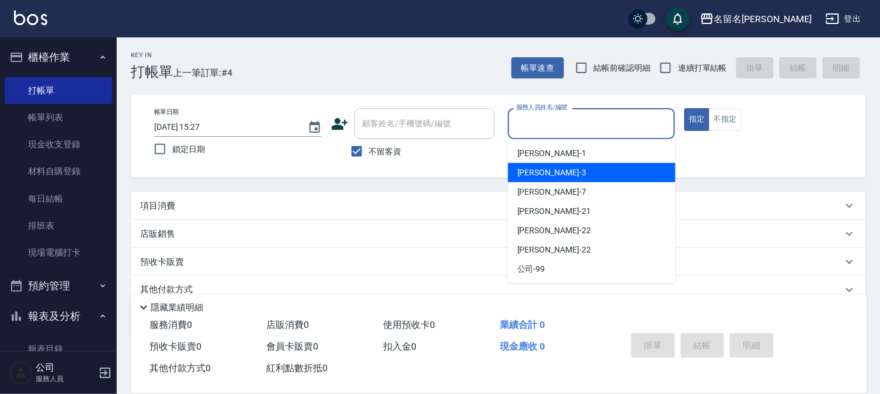
click at [540, 175] on span "[PERSON_NAME]-3" at bounding box center [551, 172] width 69 height 12
type input "[PERSON_NAME]-3"
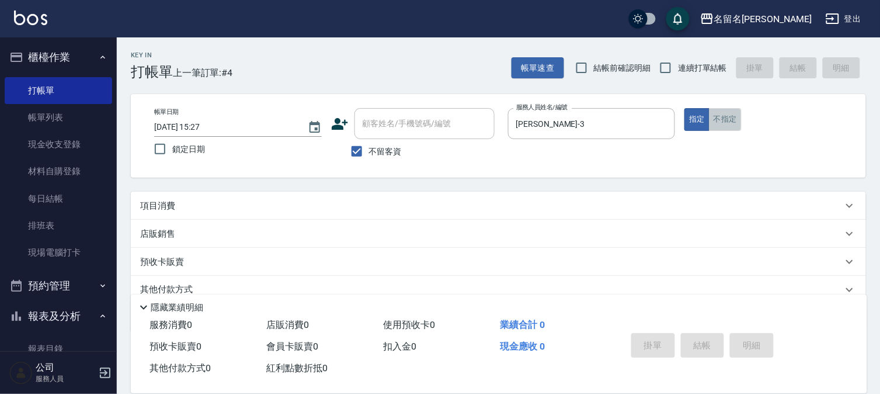
click at [725, 114] on button "不指定" at bounding box center [725, 119] width 33 height 23
click at [199, 206] on div "項目消費" at bounding box center [491, 206] width 703 height 12
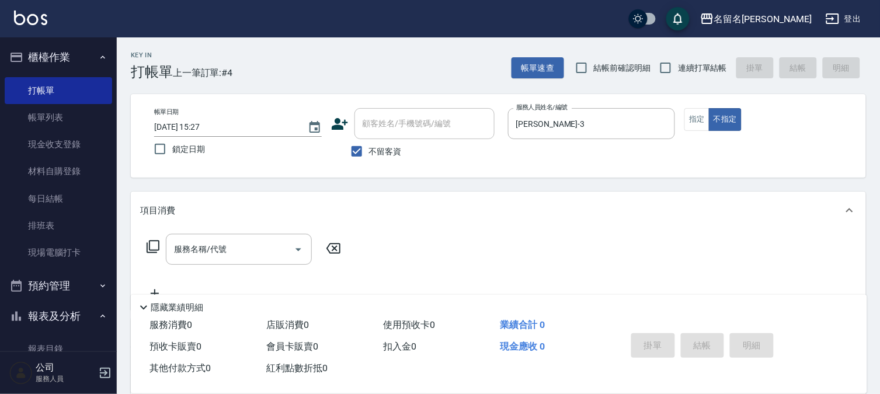
click at [193, 205] on div "項目消費" at bounding box center [491, 210] width 703 height 12
click at [165, 203] on p "項目消費" at bounding box center [157, 206] width 35 height 12
click at [149, 204] on p "項目消費" at bounding box center [157, 210] width 35 height 12
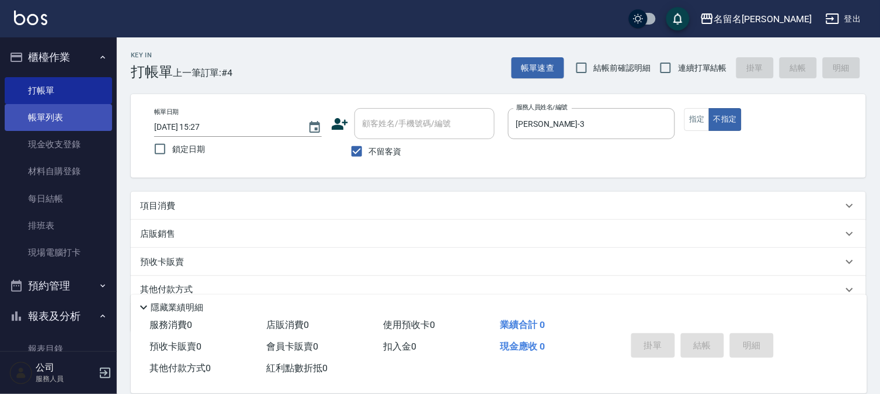
drag, startPoint x: 38, startPoint y: 115, endPoint x: 27, endPoint y: 119, distance: 11.8
click at [38, 115] on link "帳單列表" at bounding box center [58, 117] width 107 height 27
click at [38, 114] on link "帳單列表" at bounding box center [58, 117] width 107 height 27
click at [37, 116] on link "帳單列表" at bounding box center [58, 117] width 107 height 27
click at [37, 119] on link "帳單列表" at bounding box center [58, 117] width 107 height 27
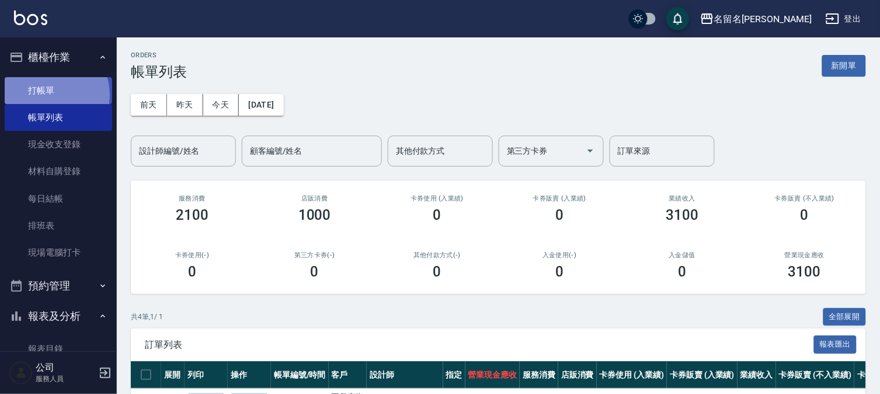
click at [44, 95] on link "打帳單" at bounding box center [58, 90] width 107 height 27
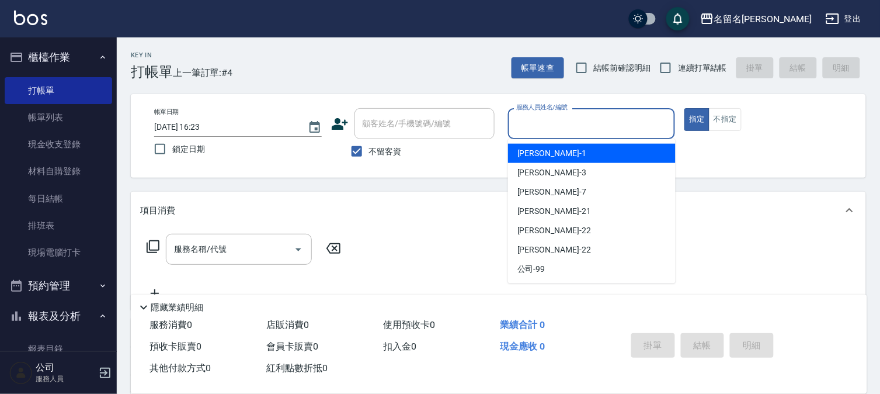
click at [538, 130] on input "服務人員姓名/編號" at bounding box center [591, 123] width 157 height 20
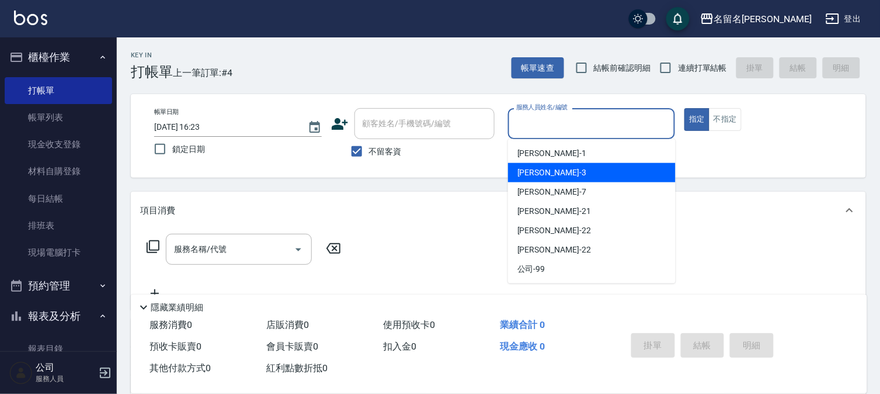
click at [526, 171] on span "[PERSON_NAME]-3" at bounding box center [551, 172] width 69 height 12
type input "[PERSON_NAME]-3"
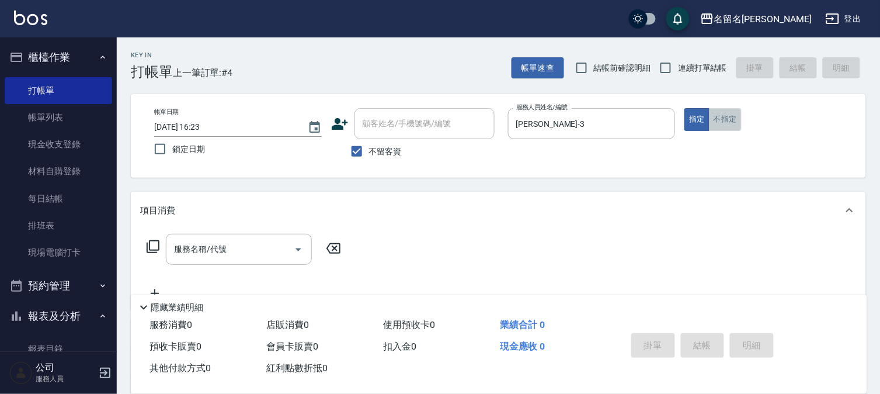
click at [728, 123] on button "不指定" at bounding box center [725, 119] width 33 height 23
click at [243, 252] on input "服務名稱/代號" at bounding box center [230, 249] width 118 height 20
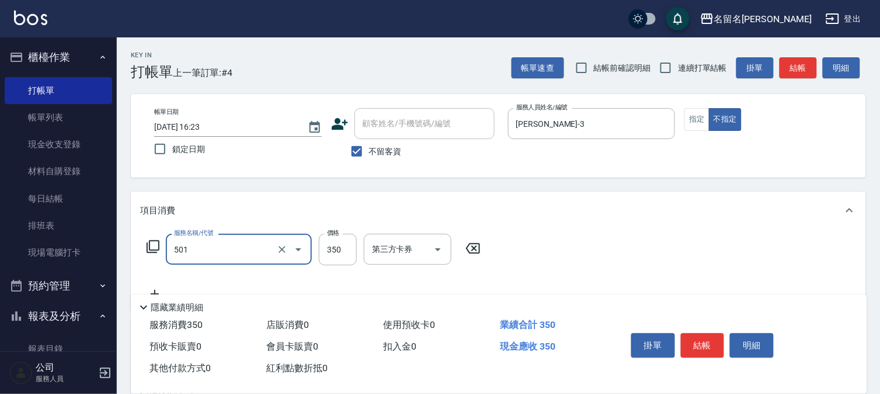
type input "P.S洗髮(501)"
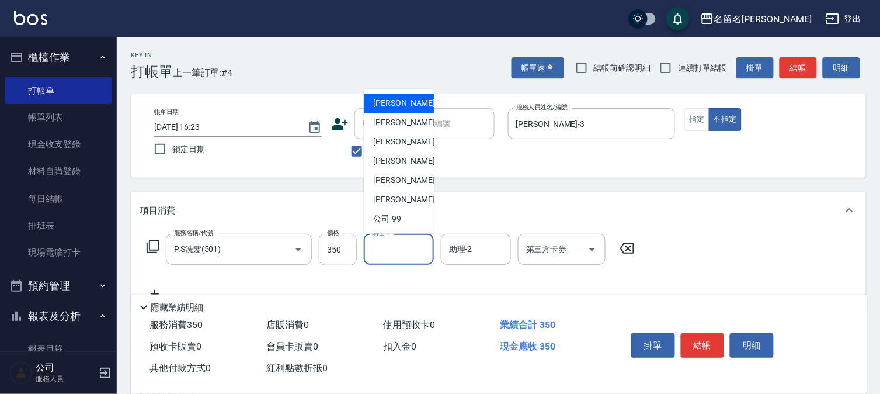
click at [387, 246] on input "助理-1" at bounding box center [399, 249] width 60 height 20
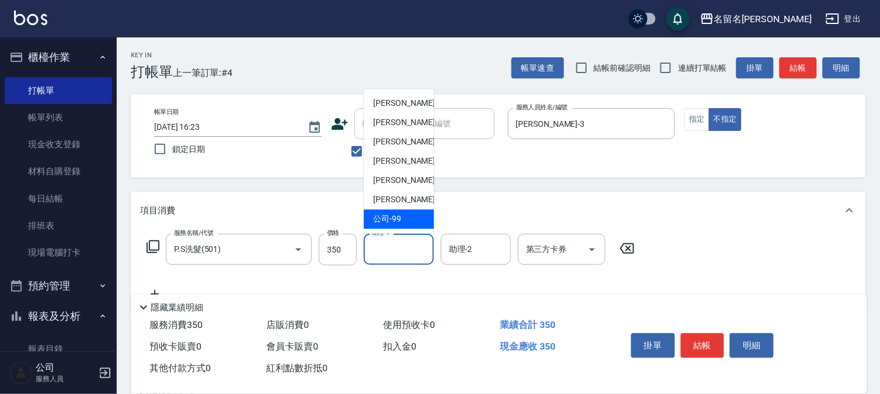
click at [390, 215] on span "公司 -99" at bounding box center [387, 219] width 28 height 12
type input "公司-99"
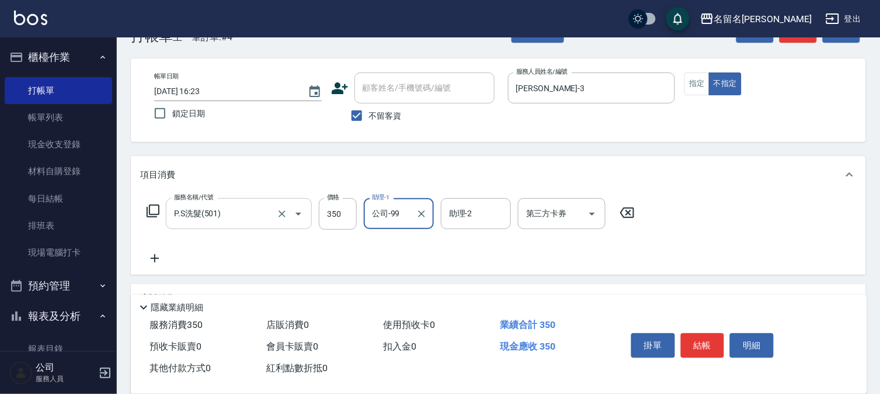
scroll to position [65, 0]
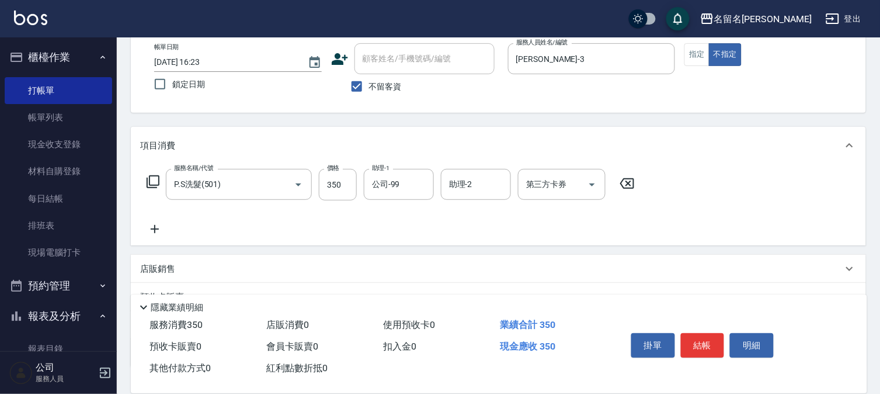
click at [154, 225] on icon at bounding box center [154, 229] width 29 height 14
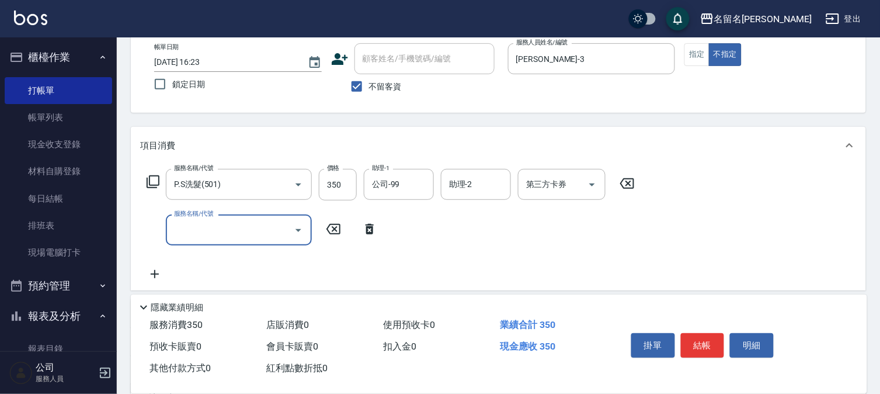
click at [181, 232] on input "服務名稱/代號" at bounding box center [230, 230] width 118 height 20
type input "[PERSON_NAME](809)"
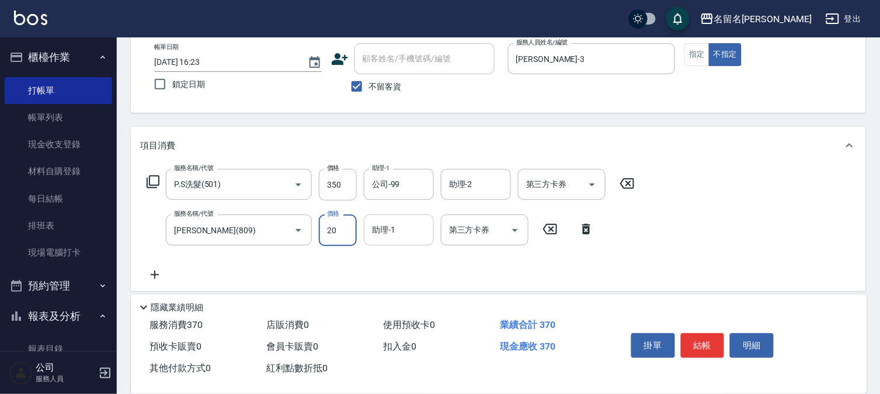
click at [373, 232] on input "助理-1" at bounding box center [399, 230] width 60 height 20
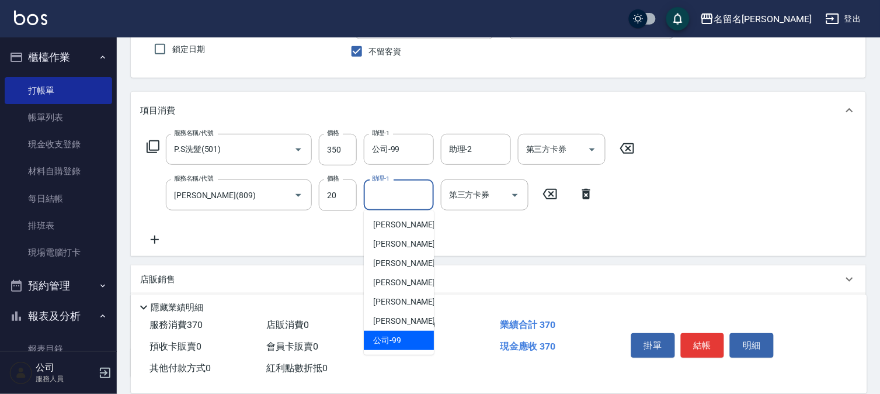
scroll to position [130, 0]
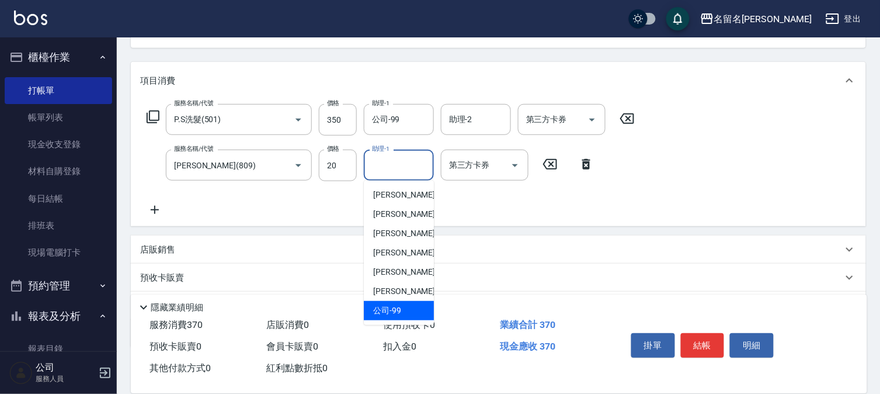
click at [405, 304] on div "公司 -99" at bounding box center [399, 310] width 70 height 19
type input "公司-99"
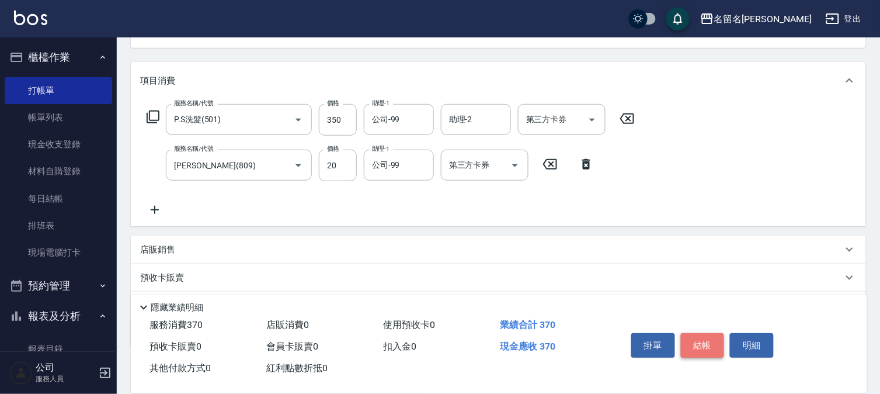
click at [703, 335] on button "結帳" at bounding box center [703, 345] width 44 height 25
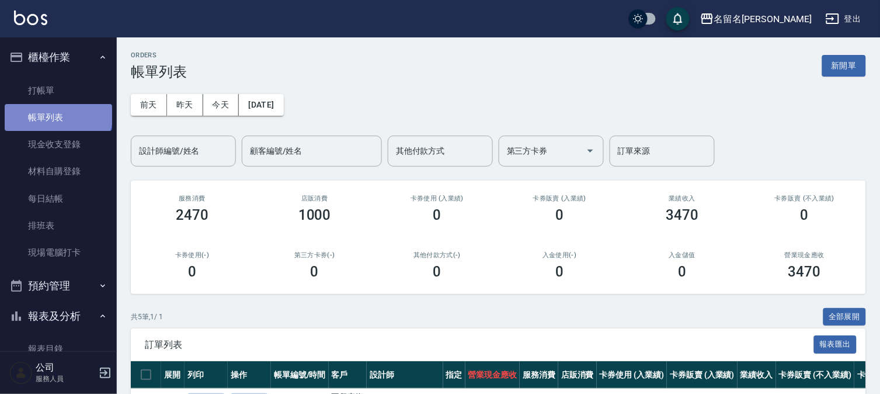
click at [57, 113] on link "帳單列表" at bounding box center [58, 117] width 107 height 27
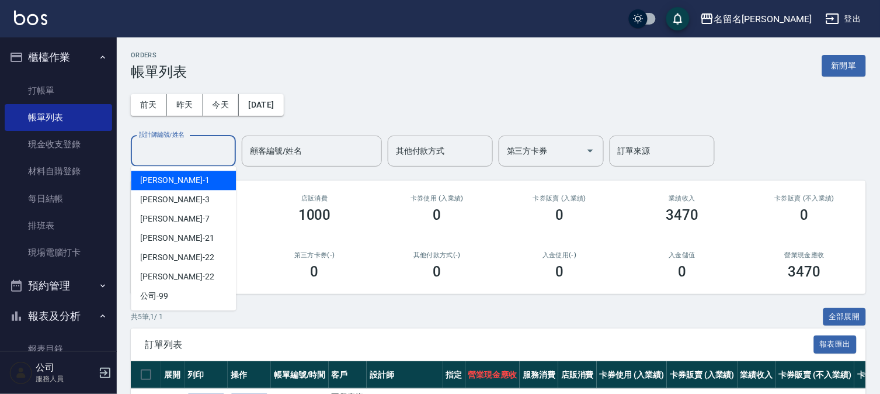
click at [169, 149] on input "設計師編號/姓名" at bounding box center [183, 151] width 95 height 20
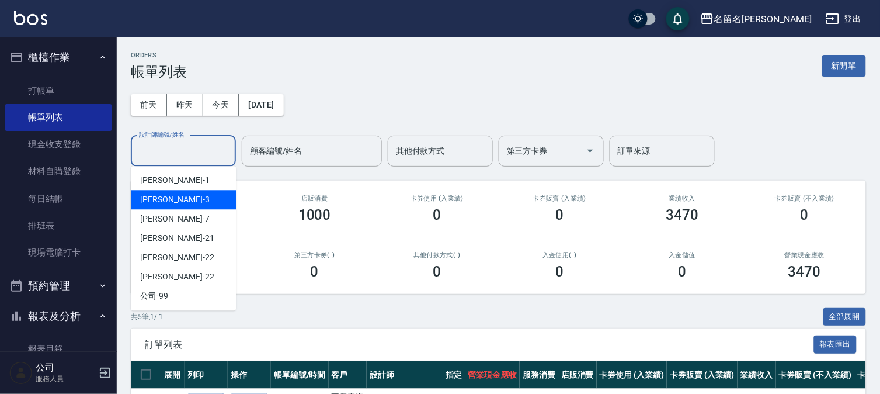
drag, startPoint x: 193, startPoint y: 206, endPoint x: 182, endPoint y: 201, distance: 12.0
click at [183, 202] on div "[PERSON_NAME]-3" at bounding box center [183, 199] width 105 height 19
type input "[PERSON_NAME]-3"
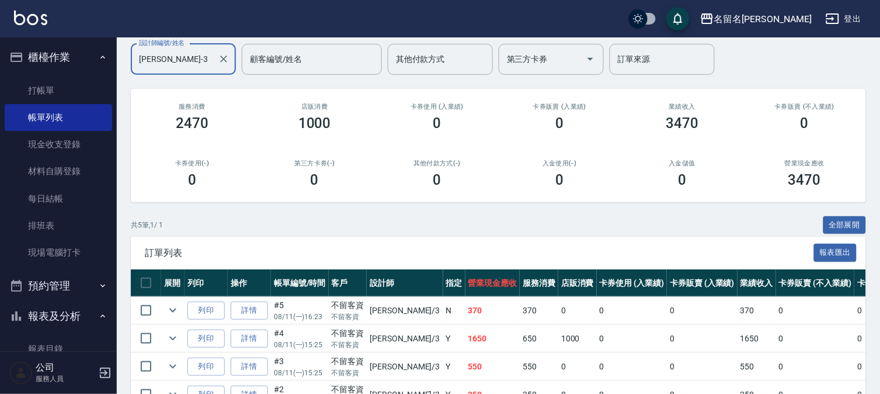
scroll to position [190, 0]
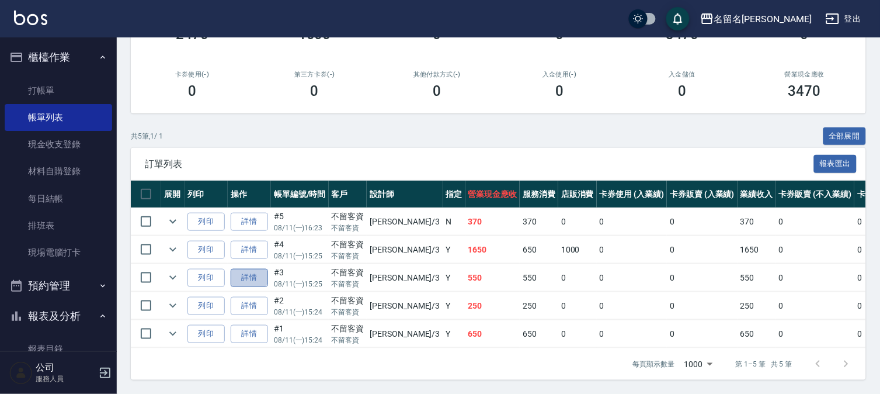
click at [249, 269] on link "詳情" at bounding box center [249, 278] width 37 height 18
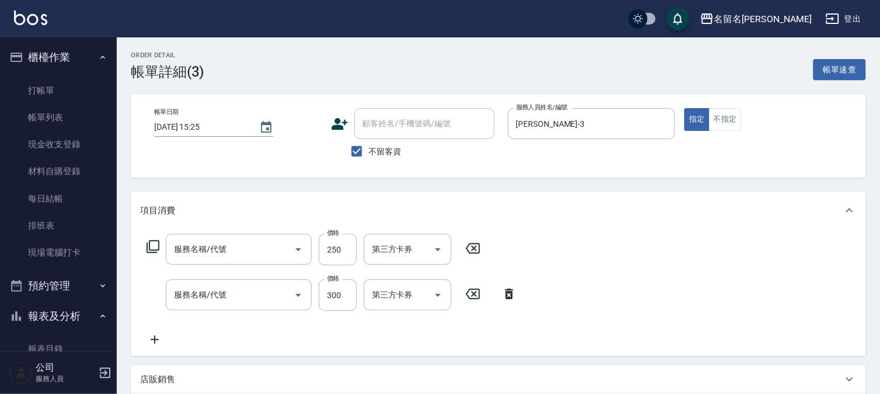
type input "[DATE] 15:25"
checkbox input "true"
type input "[PERSON_NAME]-3"
type input "指定洗髮(503)"
type input "P.S洗髮(501)"
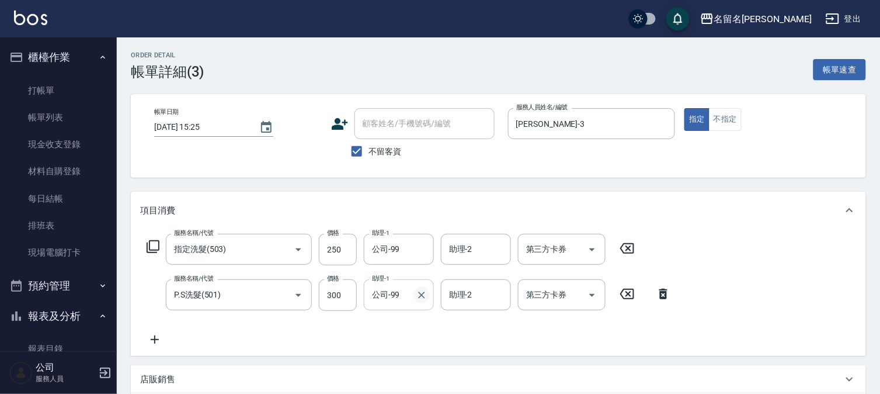
click at [419, 290] on icon "Clear" at bounding box center [422, 295] width 12 height 12
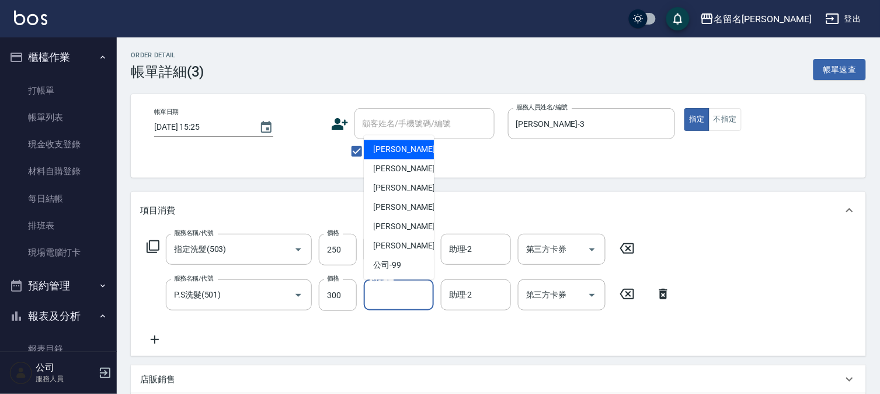
click at [395, 293] on input "助理-1" at bounding box center [399, 294] width 60 height 20
click at [401, 164] on span "[PERSON_NAME]-3" at bounding box center [407, 168] width 69 height 12
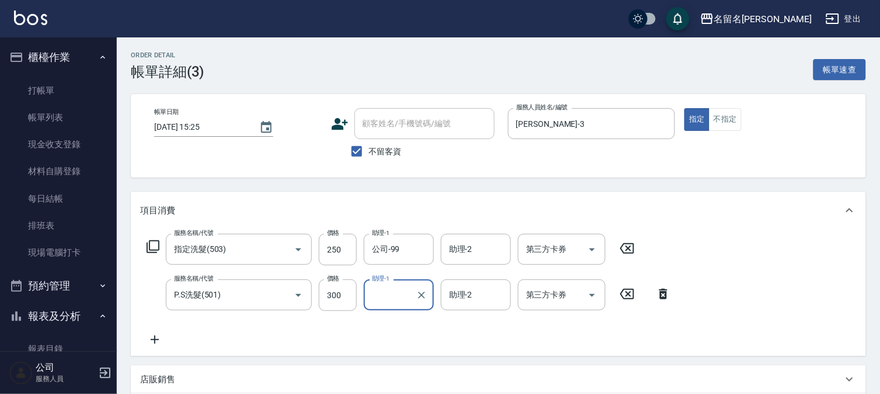
type input "[PERSON_NAME]-3"
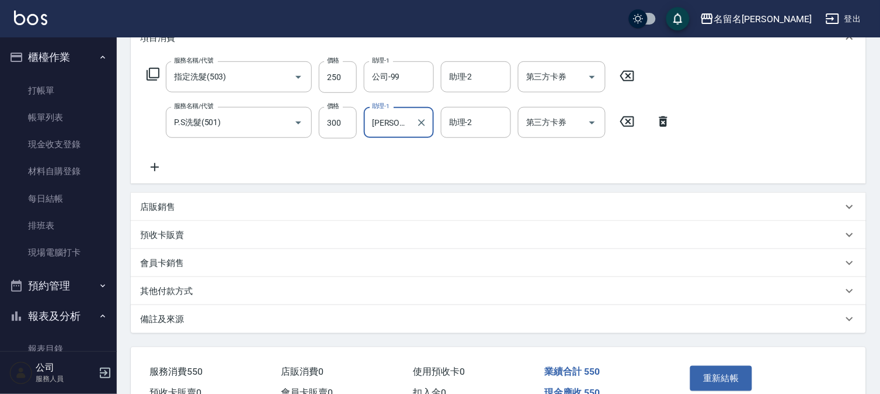
scroll to position [194, 0]
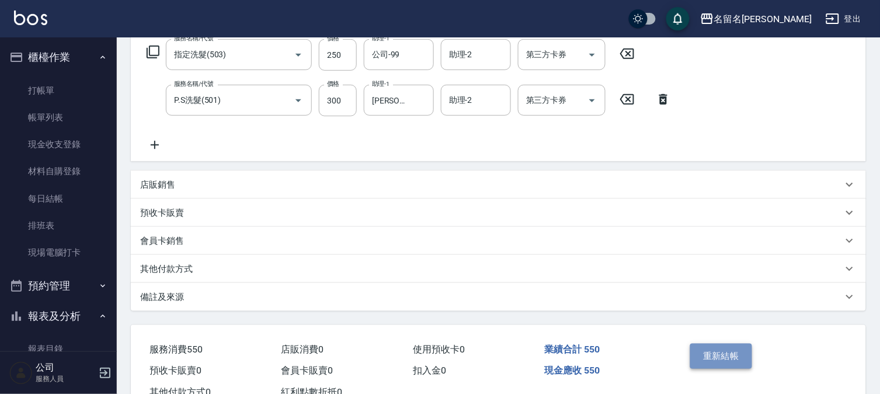
click at [704, 354] on button "重新結帳" at bounding box center [721, 355] width 62 height 25
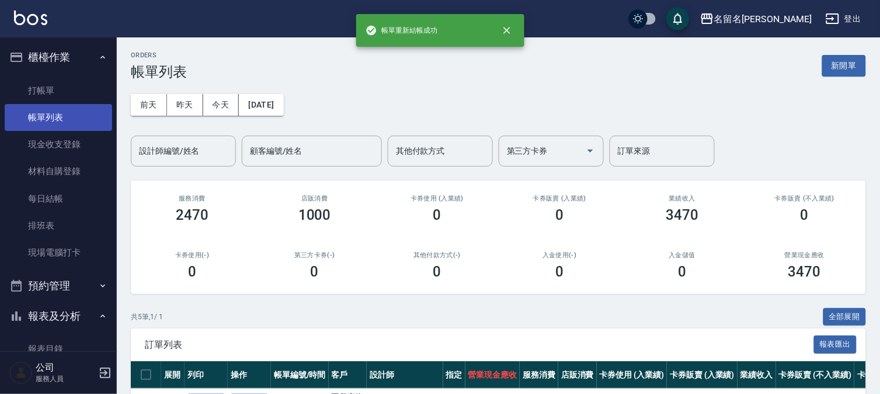
click at [55, 114] on link "帳單列表" at bounding box center [58, 117] width 107 height 27
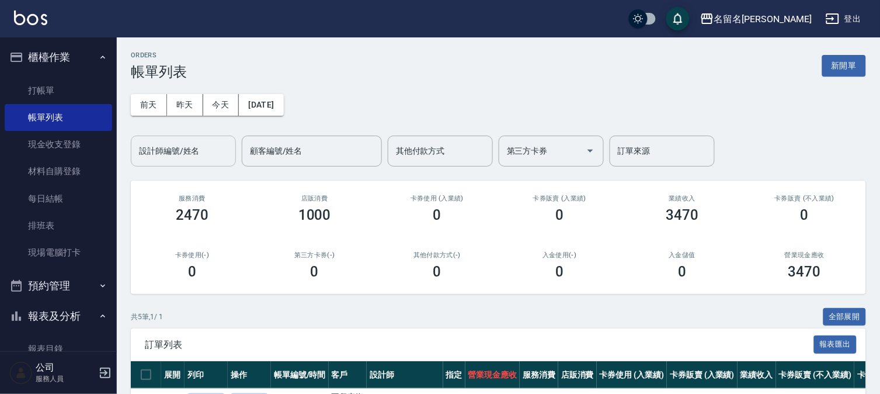
drag, startPoint x: 169, startPoint y: 161, endPoint x: 174, endPoint y: 165, distance: 6.2
click at [169, 159] on div "設計師編號/姓名" at bounding box center [183, 150] width 105 height 31
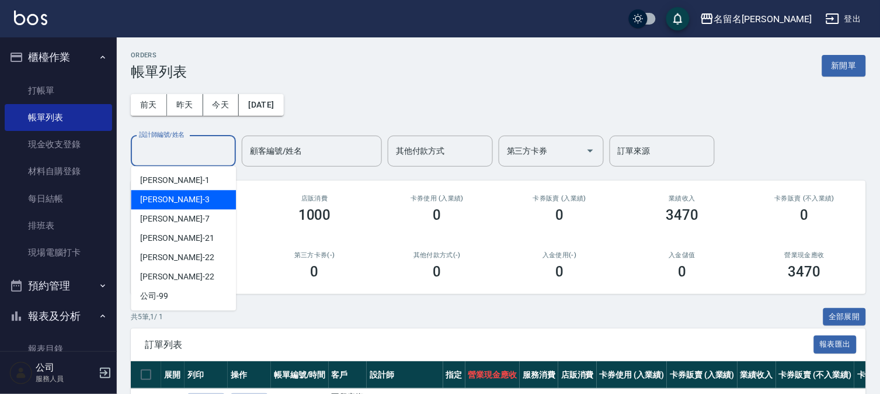
click at [181, 200] on div "[PERSON_NAME]-3" at bounding box center [183, 199] width 105 height 19
type input "[PERSON_NAME]-3"
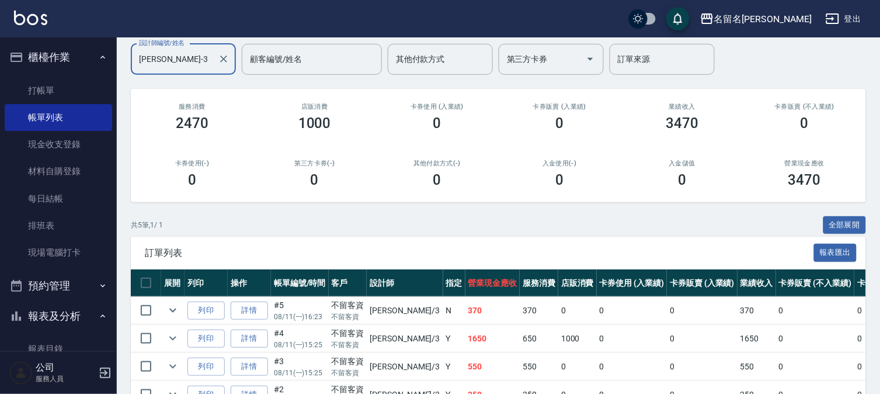
scroll to position [190, 0]
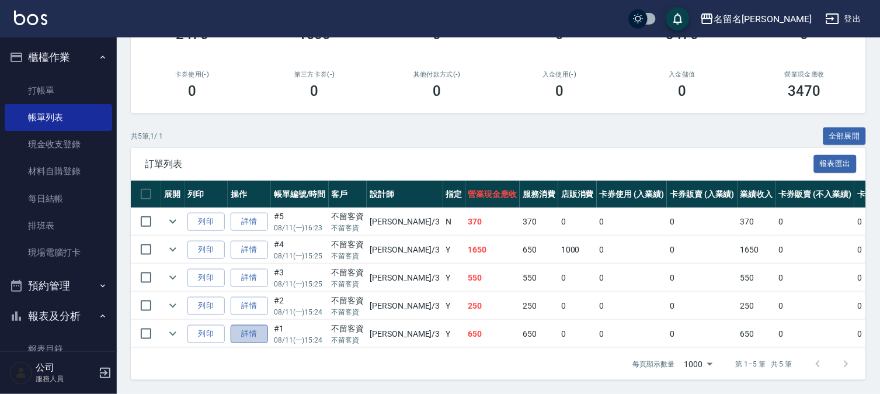
click at [256, 325] on link "詳情" at bounding box center [249, 334] width 37 height 18
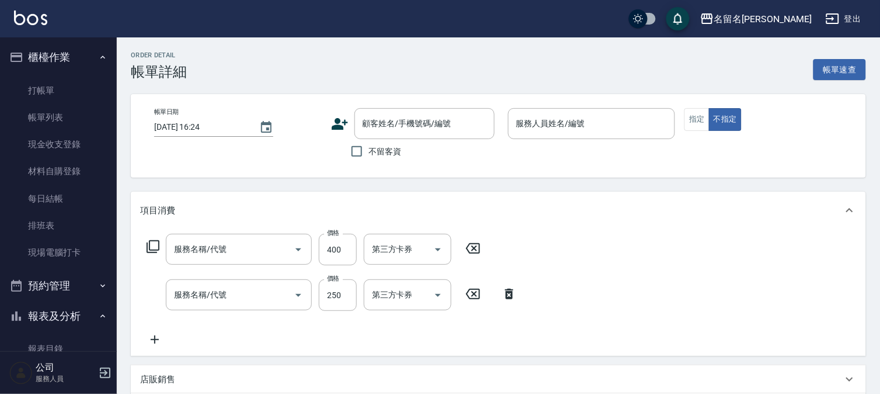
type input "[DATE] 15:24"
checkbox input "true"
type input "[PERSON_NAME]-3"
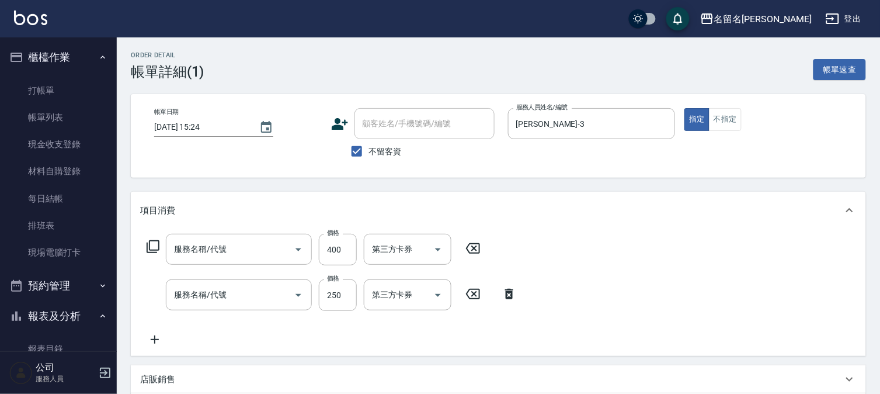
type input "頭皮養護A(527)"
type input "指定洗髮(503)"
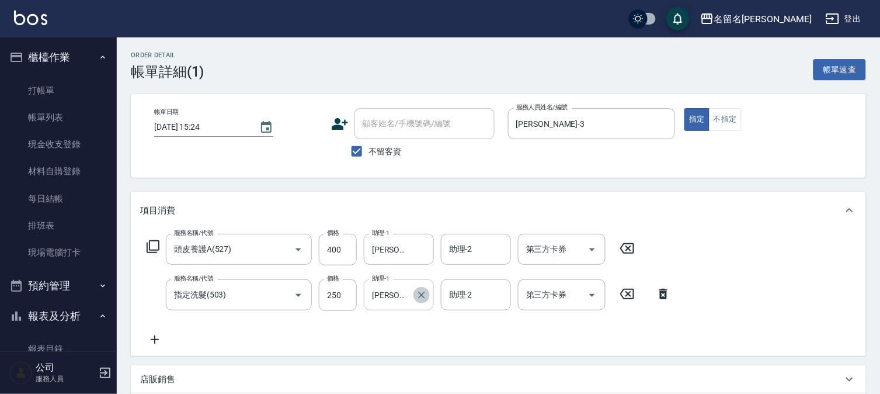
click at [416, 295] on icon "Clear" at bounding box center [422, 295] width 12 height 12
click at [401, 295] on input "助理-1" at bounding box center [399, 294] width 60 height 20
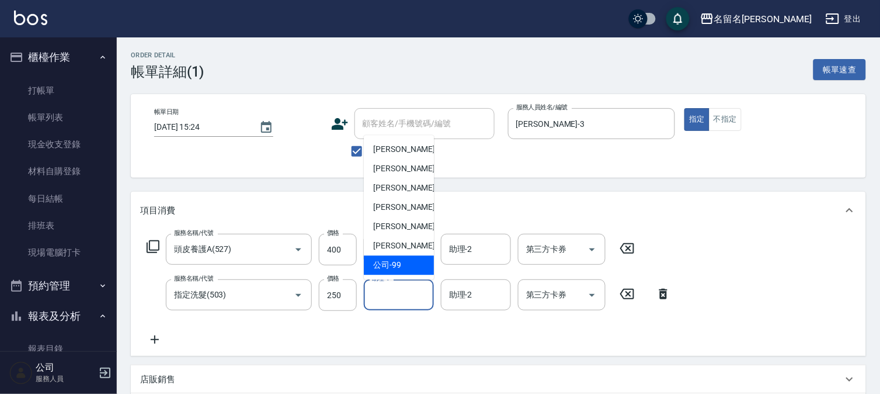
click at [394, 266] on span "公司 -99" at bounding box center [387, 265] width 28 height 12
type input "公司-99"
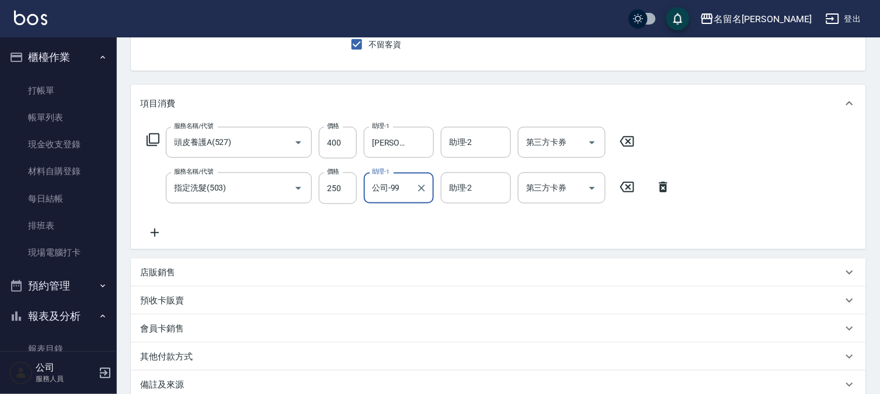
scroll to position [236, 0]
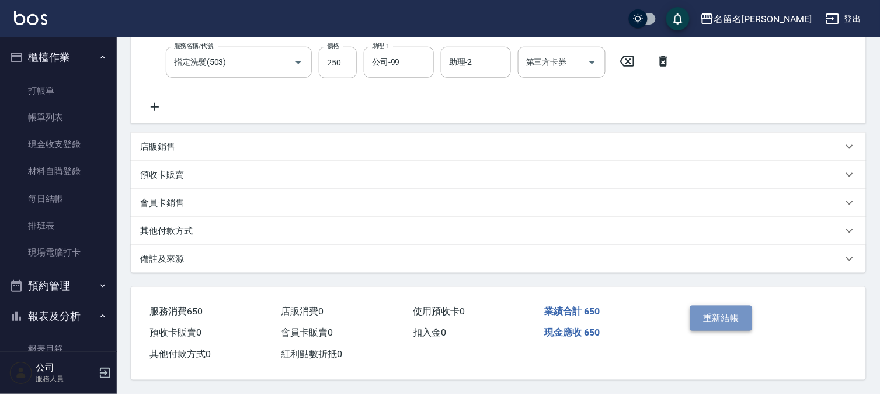
click at [719, 314] on button "重新結帳" at bounding box center [721, 317] width 62 height 25
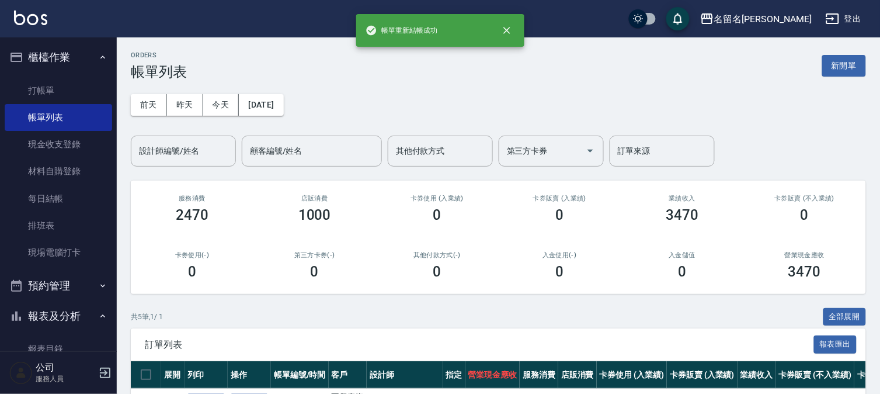
drag, startPoint x: 54, startPoint y: 346, endPoint x: 62, endPoint y: 330, distance: 17.8
click at [54, 345] on link "報表目錄" at bounding box center [58, 348] width 107 height 27
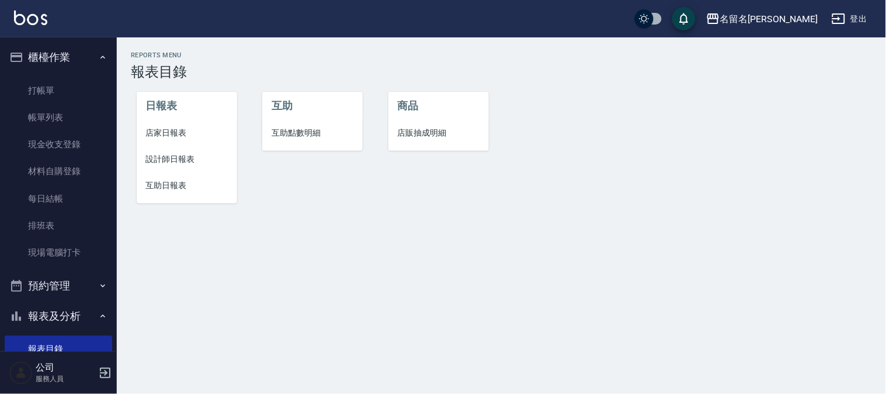
click at [170, 155] on span "設計師日報表" at bounding box center [187, 159] width 82 height 12
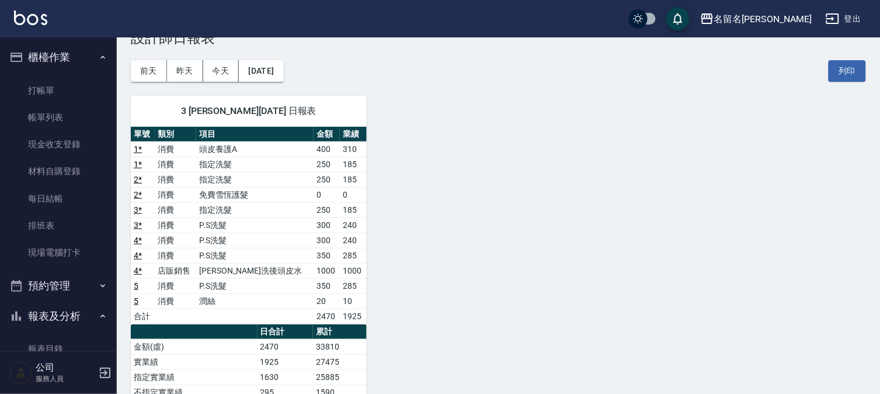
scroll to position [130, 0]
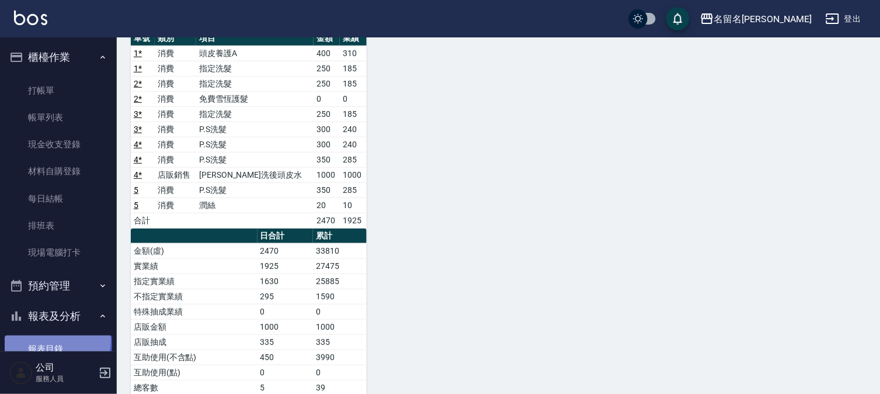
click at [47, 340] on link "報表目錄" at bounding box center [58, 348] width 107 height 27
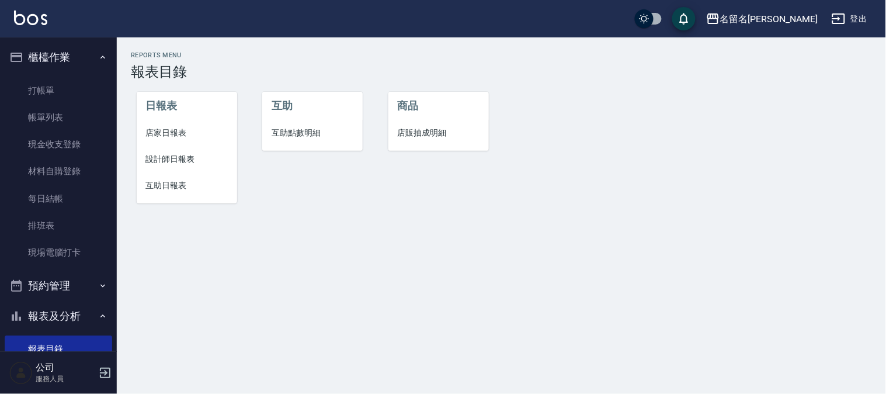
click at [176, 182] on span "互助日報表" at bounding box center [187, 185] width 82 height 12
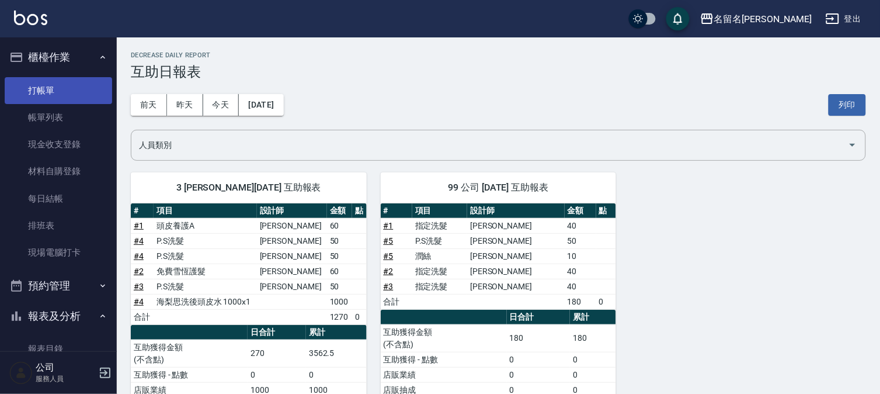
click at [51, 83] on link "打帳單" at bounding box center [58, 90] width 107 height 27
